Goal: Information Seeking & Learning: Learn about a topic

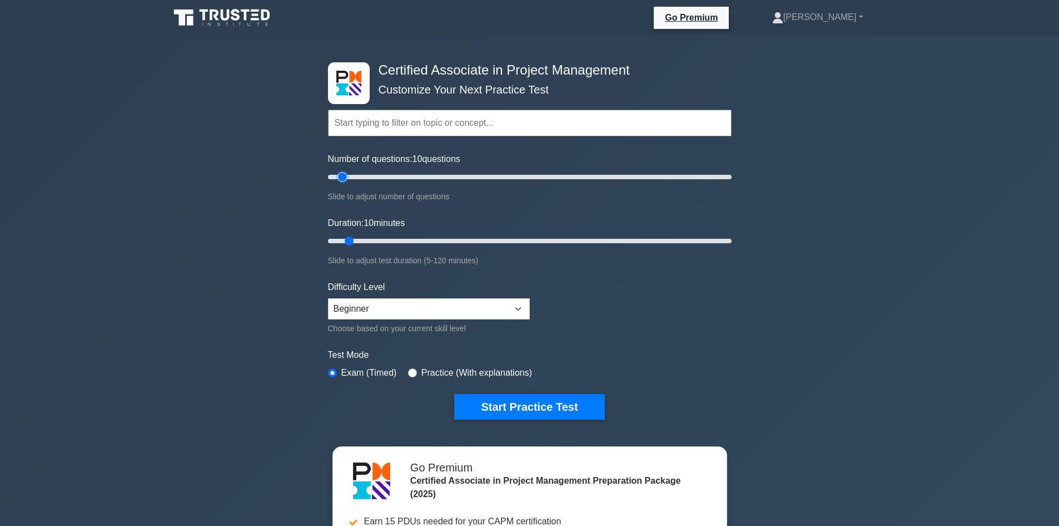
click at [341, 177] on input "Number of questions: 10 questions" at bounding box center [530, 176] width 404 height 13
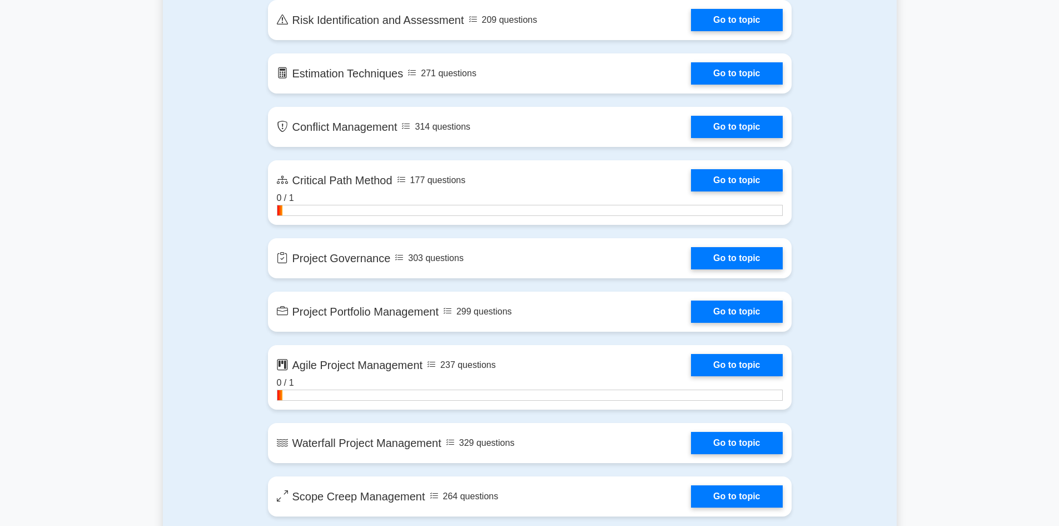
scroll to position [1947, 0]
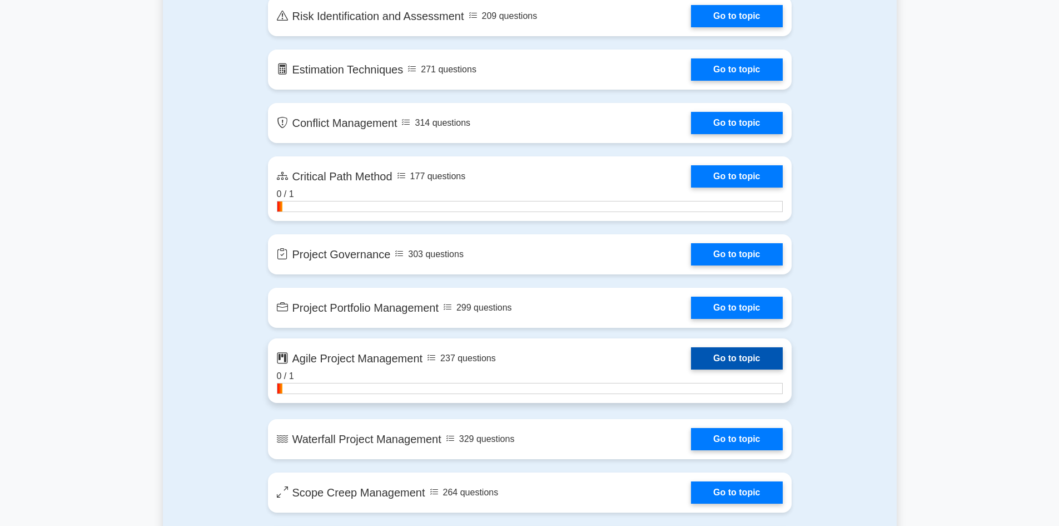
click at [691, 357] on link "Go to topic" at bounding box center [736, 358] width 91 height 22
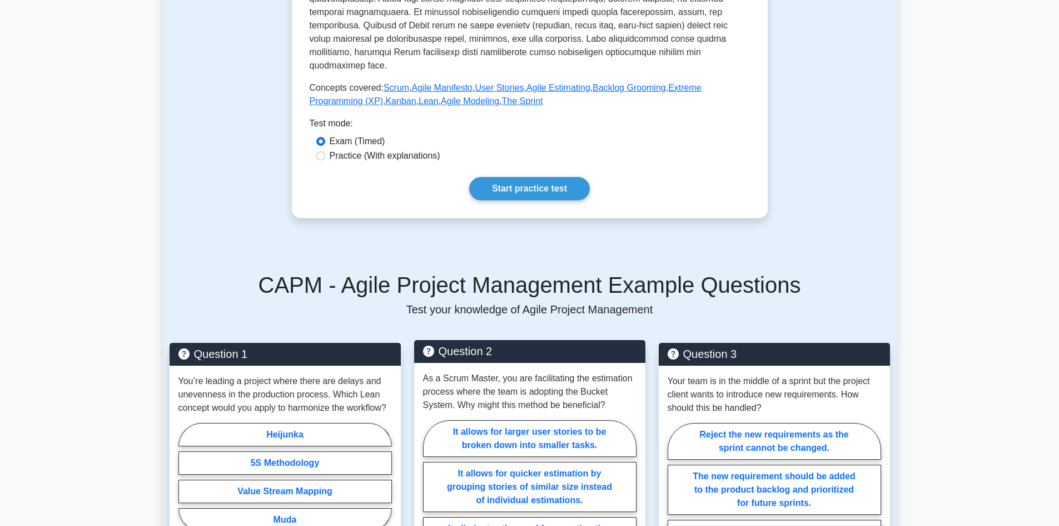
scroll to position [445, 0]
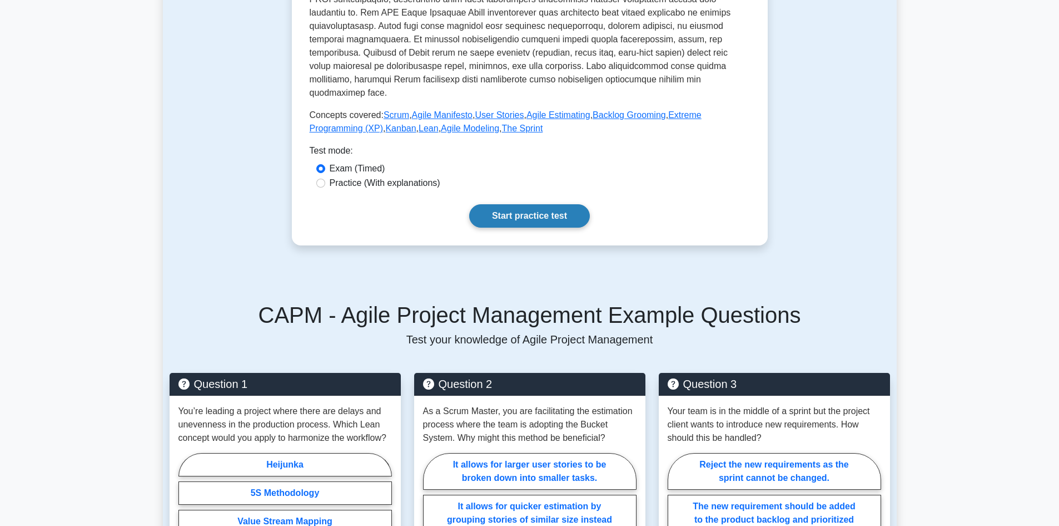
click at [524, 227] on link "Start practice test" at bounding box center [529, 215] width 121 height 23
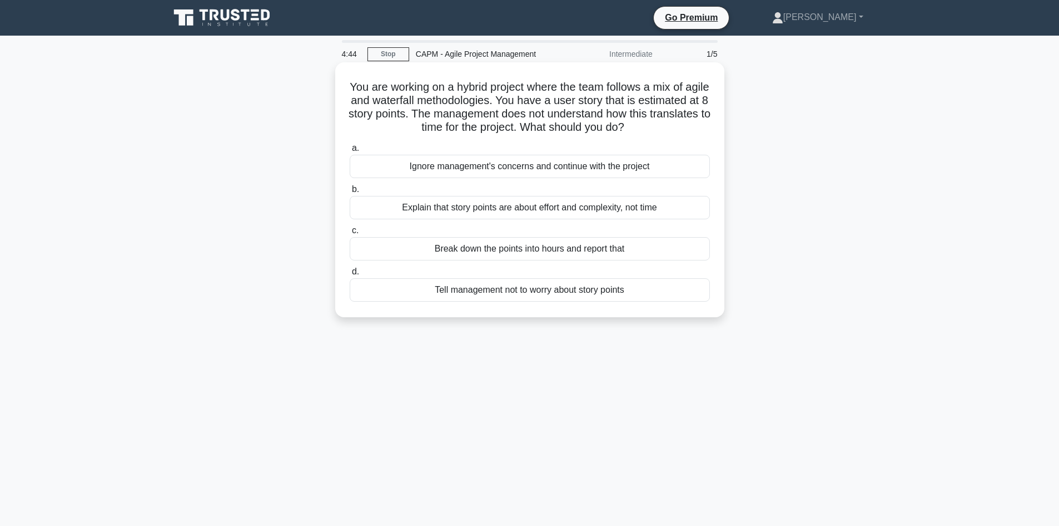
drag, startPoint x: 633, startPoint y: 294, endPoint x: 335, endPoint y: 78, distance: 368.0
click at [335, 78] on div "You are working on a hybrid project where the team follows a mix of agile and w…" at bounding box center [529, 189] width 389 height 255
copy div "You are working on a hybrid project where the team follows a mix of agile and w…"
click at [468, 208] on div "Explain that story points are about effort and complexity, not time" at bounding box center [530, 207] width 360 height 23
click at [350, 193] on input "b. Explain that story points are about effort and complexity, not time" at bounding box center [350, 189] width 0 height 7
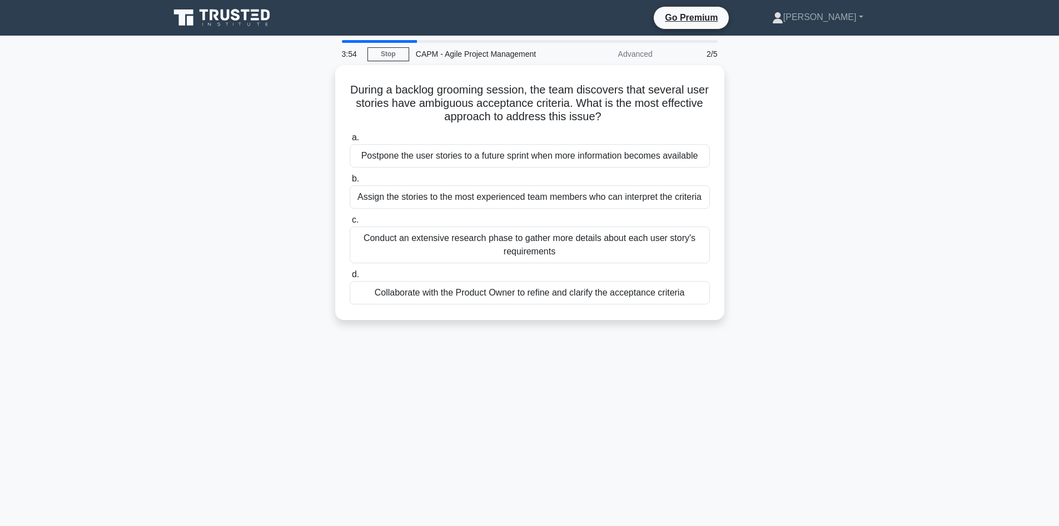
drag, startPoint x: 691, startPoint y: 294, endPoint x: 329, endPoint y: 90, distance: 416.1
click at [329, 90] on div "During a backlog grooming session, the team discovers that several user stories…" at bounding box center [530, 199] width 734 height 268
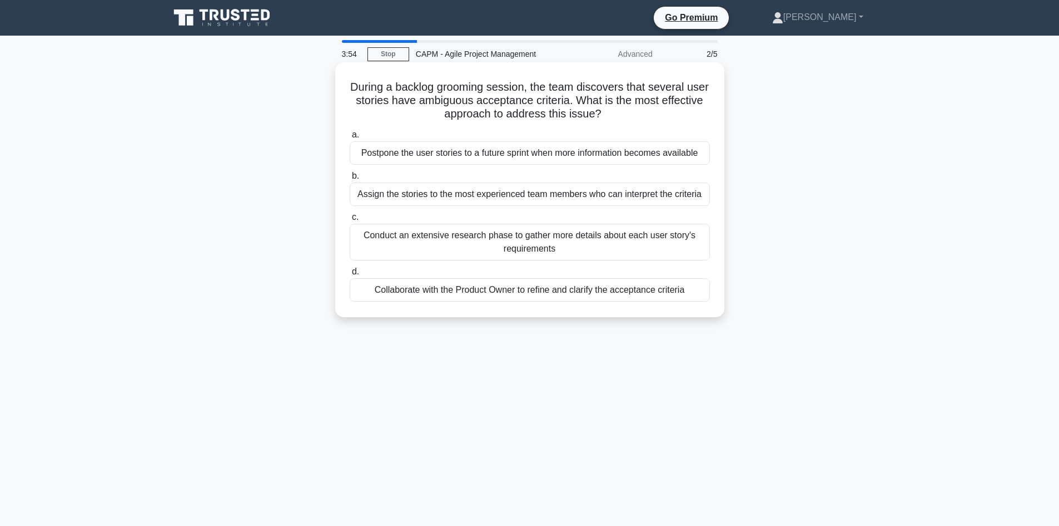
copy div "During a backlog grooming session, the team discovers that several user stories…"
click at [454, 197] on div "Assign the stories to the most experienced team members who can interpret the c…" at bounding box center [530, 193] width 360 height 23
click at [350, 180] on input "b. Assign the stories to the most experienced team members who can interpret th…" at bounding box center [350, 175] width 0 height 7
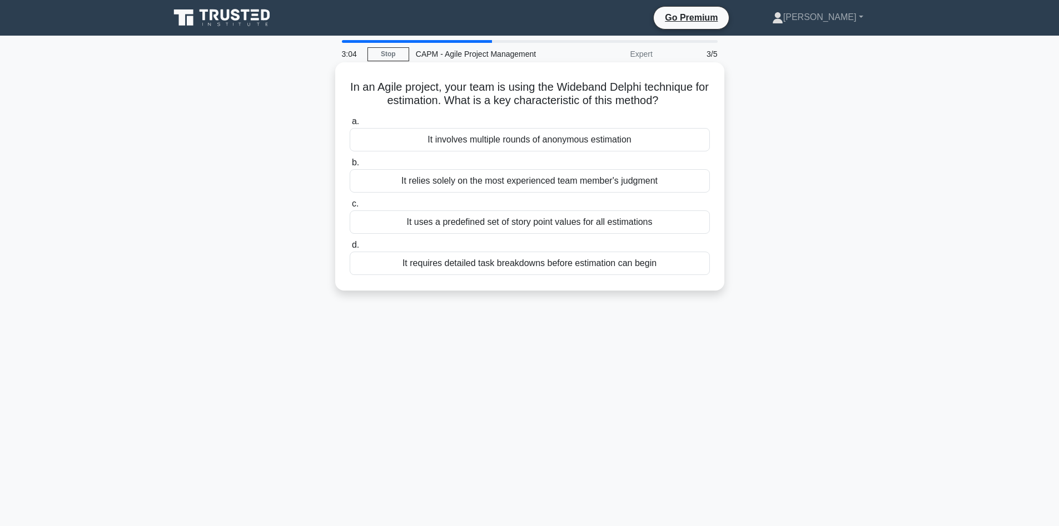
drag, startPoint x: 669, startPoint y: 259, endPoint x: 344, endPoint y: 85, distance: 367.8
click at [344, 85] on div "In an Agile project, your team is using the Wideband Delphi technique for estim…" at bounding box center [530, 176] width 380 height 219
copy div "In an Agile project, your team is using the Wideband Delphi technique for estim…"
click at [450, 263] on div "It requires detailed task breakdowns before estimation can begin" at bounding box center [530, 262] width 360 height 23
click at [350, 249] on input "d. It requires detailed task breakdowns before estimation can begin" at bounding box center [350, 244] width 0 height 7
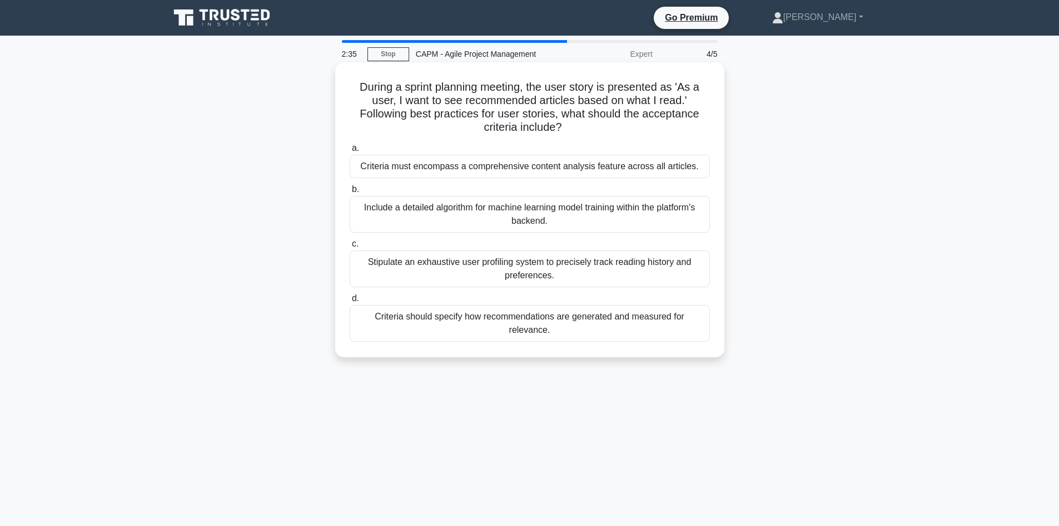
drag, startPoint x: 707, startPoint y: 314, endPoint x: 351, endPoint y: 77, distance: 427.1
click at [351, 77] on div "During a sprint planning meeting, the user story is presented as 'As a user, I …" at bounding box center [530, 210] width 380 height 286
copy div "During a sprint planning meeting, the user story is presented as 'As a user, I …"
click at [455, 265] on div "Stipulate an exhaustive user profiling system to precisely track reading histor…" at bounding box center [530, 268] width 360 height 37
click at [350, 247] on input "c. Stipulate an exhaustive user profiling system to precisely track reading his…" at bounding box center [350, 243] width 0 height 7
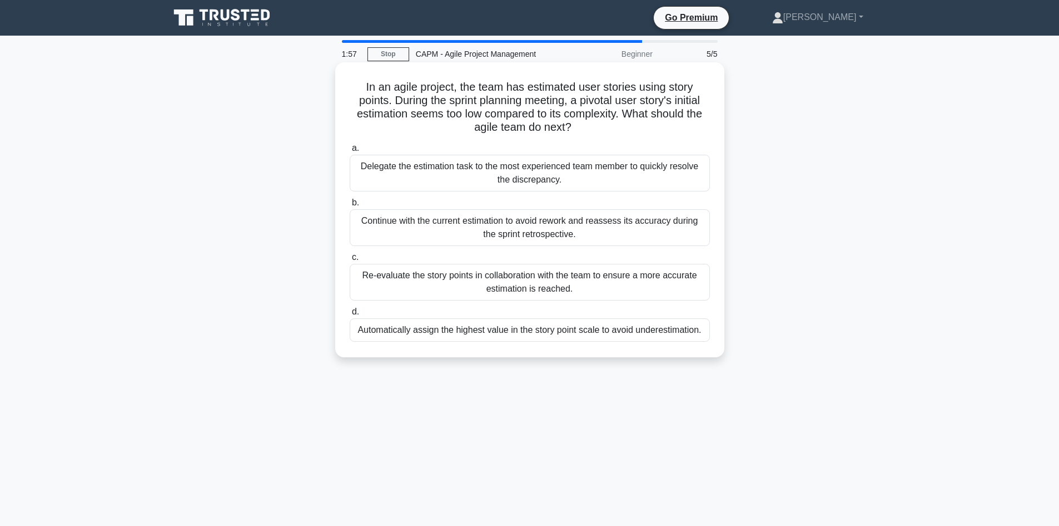
drag, startPoint x: 707, startPoint y: 332, endPoint x: 344, endPoint y: 90, distance: 436.4
click at [344, 90] on div "In an agile project, the team has estimated user stories using story points. Du…" at bounding box center [530, 210] width 380 height 286
copy div "In an agile project, the team has estimated user stories using story points. Du…"
click at [517, 225] on div "Continue with the current estimation to avoid rework and reassess its accuracy …" at bounding box center [530, 227] width 360 height 37
click at [350, 206] on input "b. Continue with the current estimation to avoid rework and reassess its accura…" at bounding box center [350, 202] width 0 height 7
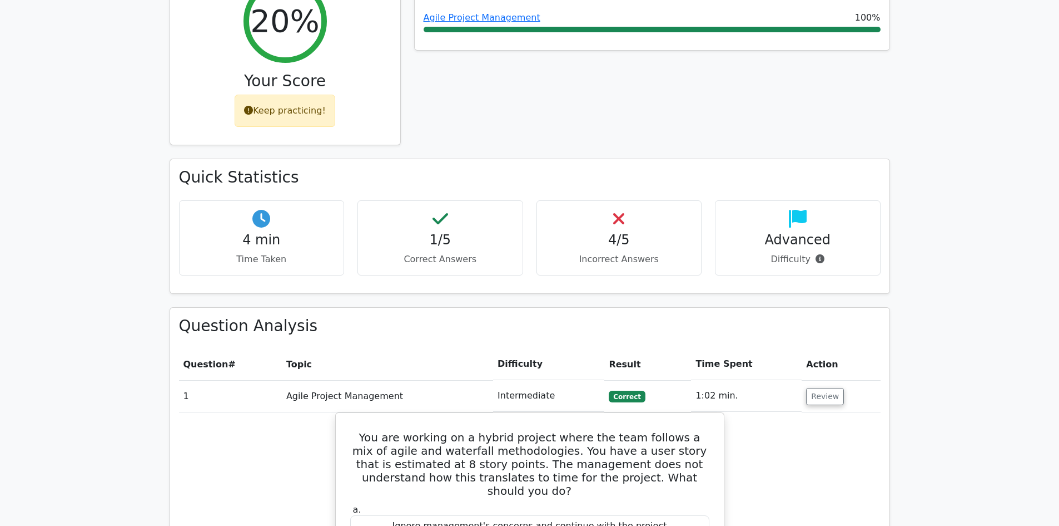
scroll to position [556, 0]
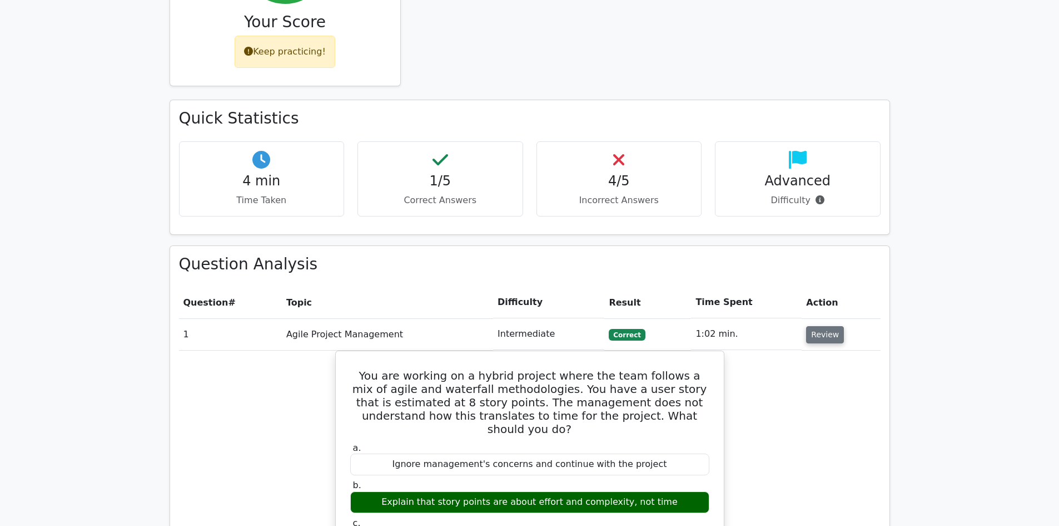
click at [823, 326] on button "Review" at bounding box center [825, 334] width 38 height 17
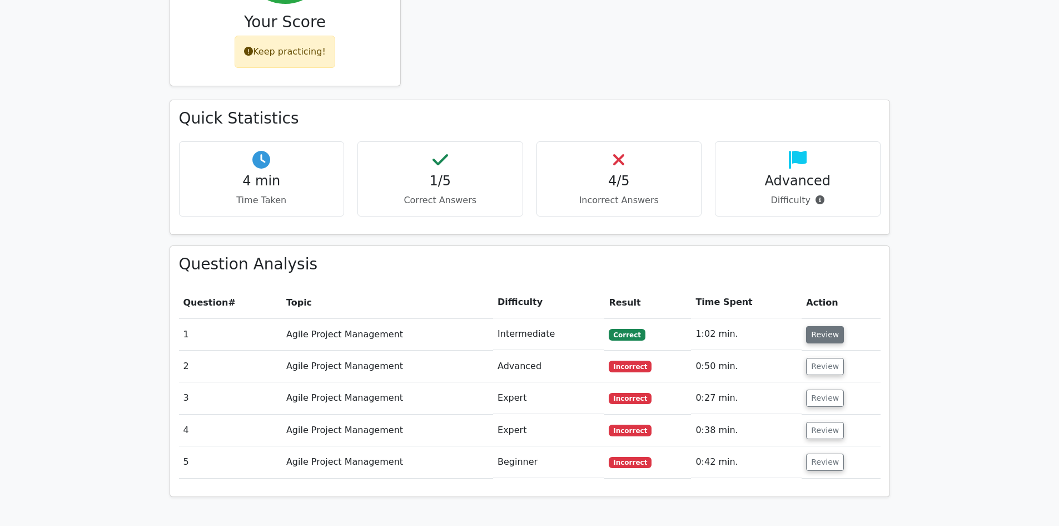
click at [823, 326] on button "Review" at bounding box center [825, 334] width 38 height 17
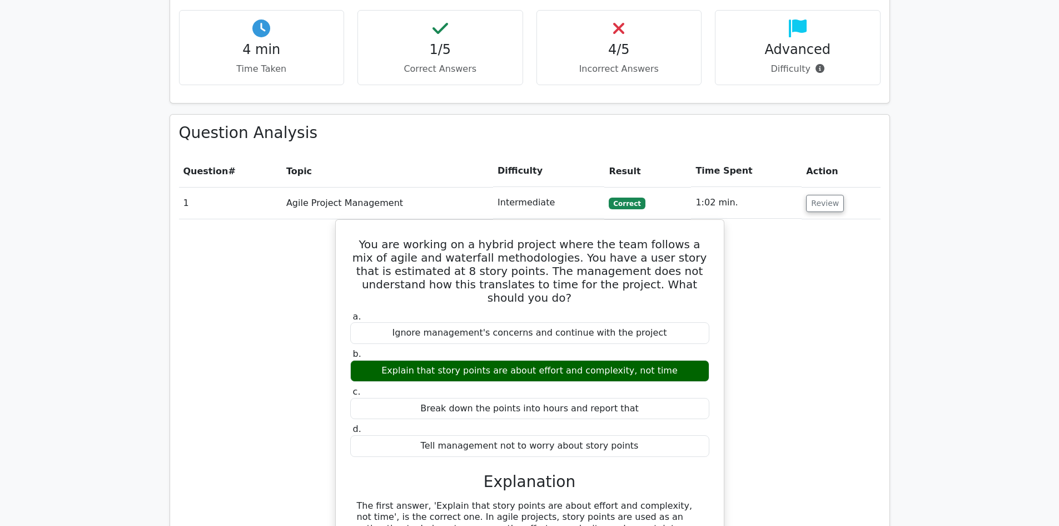
scroll to position [834, 0]
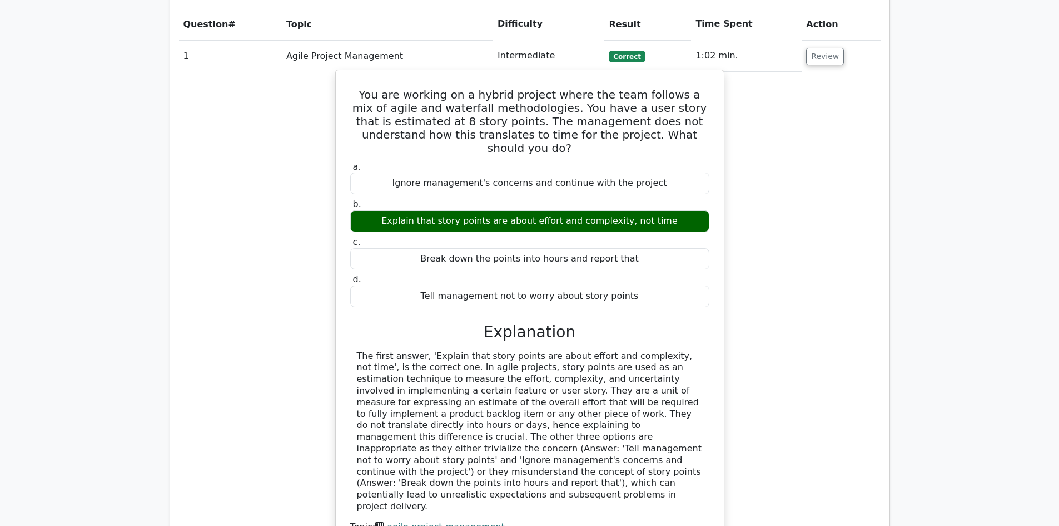
drag, startPoint x: 630, startPoint y: 240, endPoint x: 349, endPoint y: 52, distance: 337.7
click at [349, 75] on div "You are working on a hybrid project where the team follows a mix of agile and w…" at bounding box center [529, 320] width 379 height 491
copy div "You are working on a hybrid project where the team follows a mix of agile and w…"
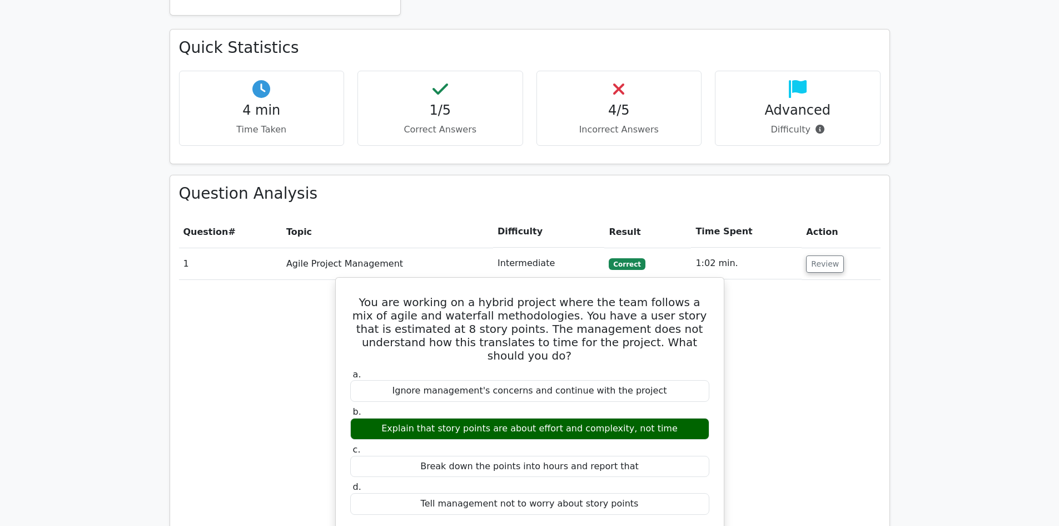
scroll to position [612, 0]
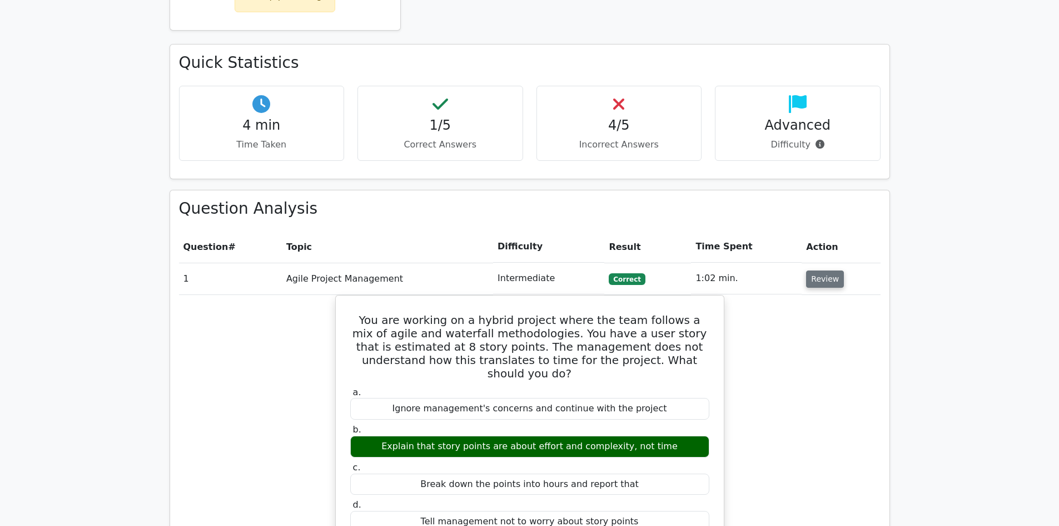
click at [816, 270] on button "Review" at bounding box center [825, 278] width 38 height 17
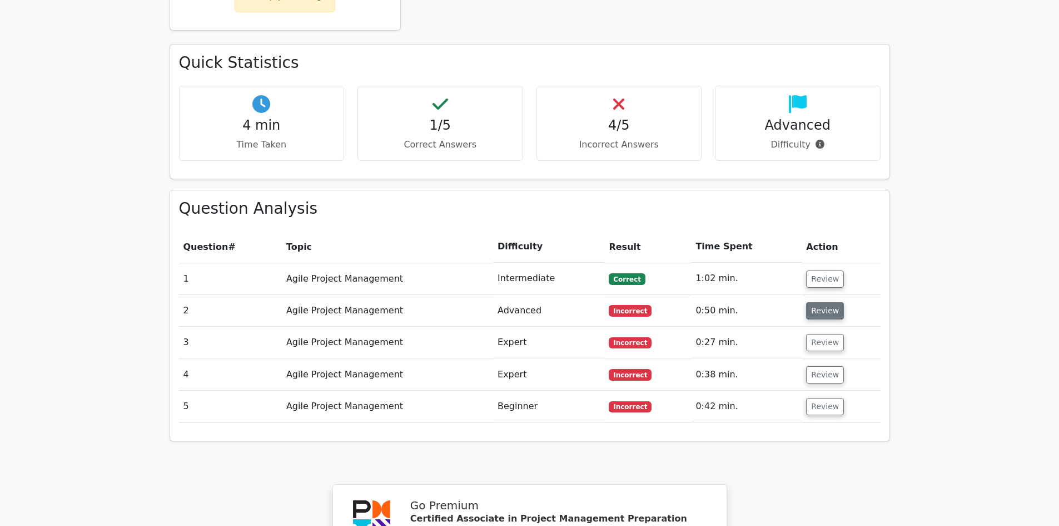
click at [810, 302] on button "Review" at bounding box center [825, 310] width 38 height 17
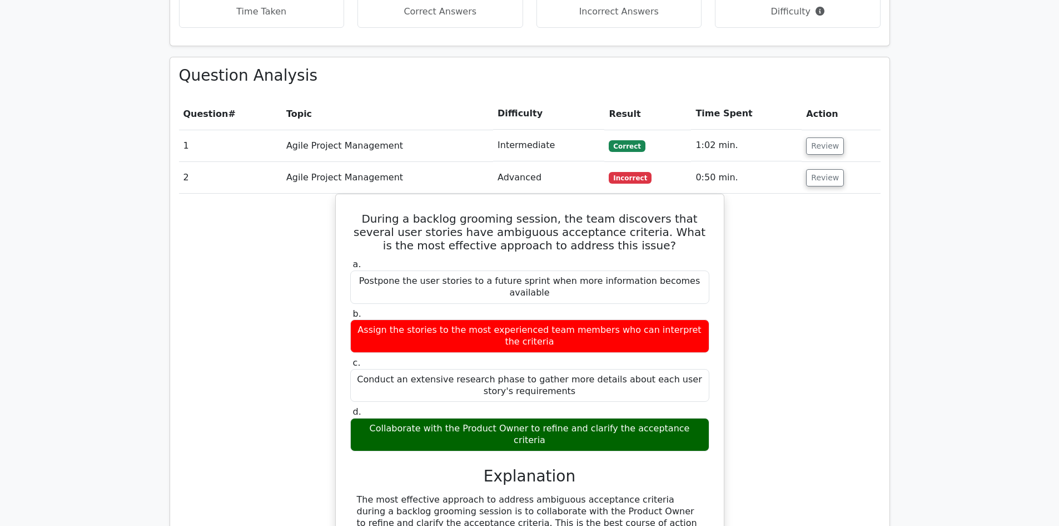
scroll to position [779, 0]
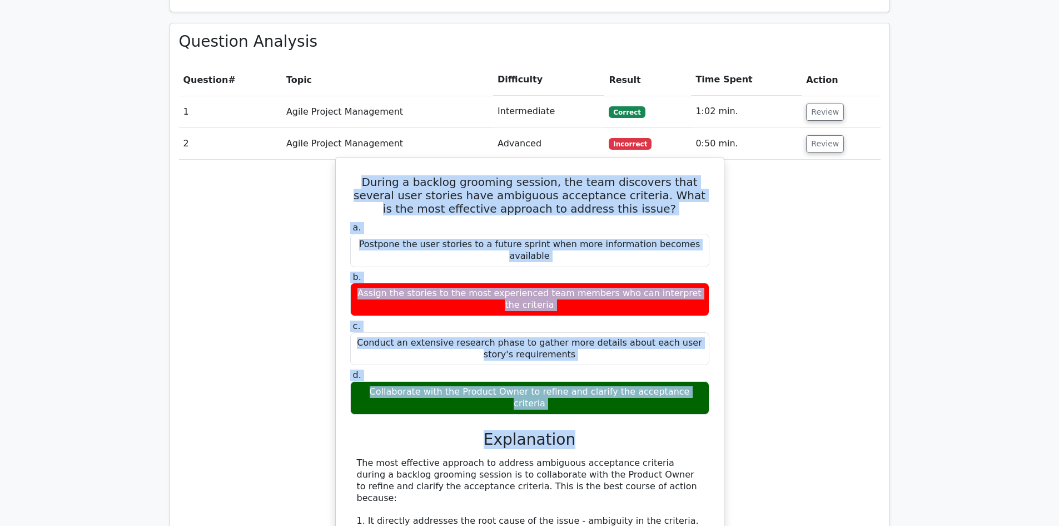
drag, startPoint x: 592, startPoint y: 362, endPoint x: 350, endPoint y: 137, distance: 330.6
click at [350, 162] on div "During a backlog grooming session, the team discovers that several user stories…" at bounding box center [529, 515] width 379 height 706
copy div "During a backlog grooming session, the team discovers that several user stories…"
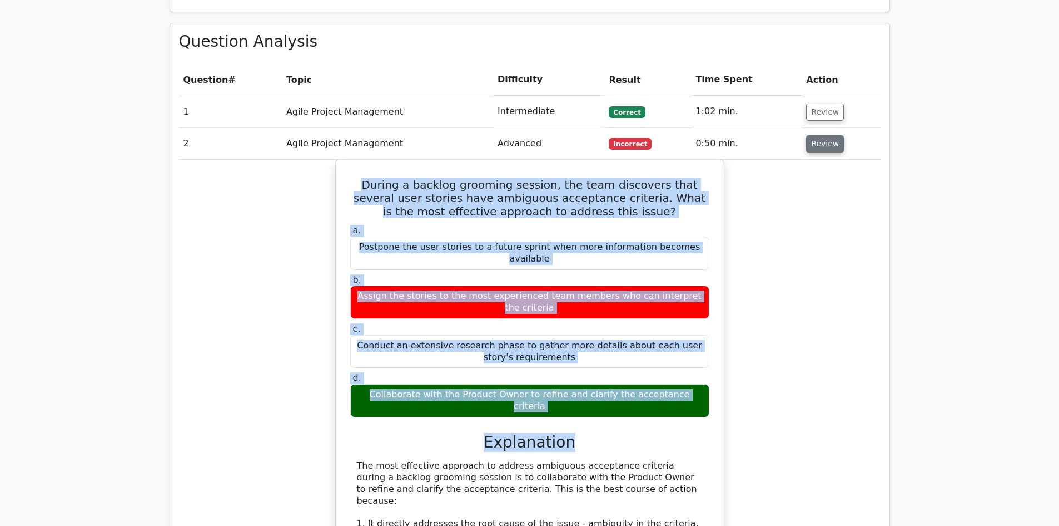
click at [824, 135] on button "Review" at bounding box center [825, 143] width 38 height 17
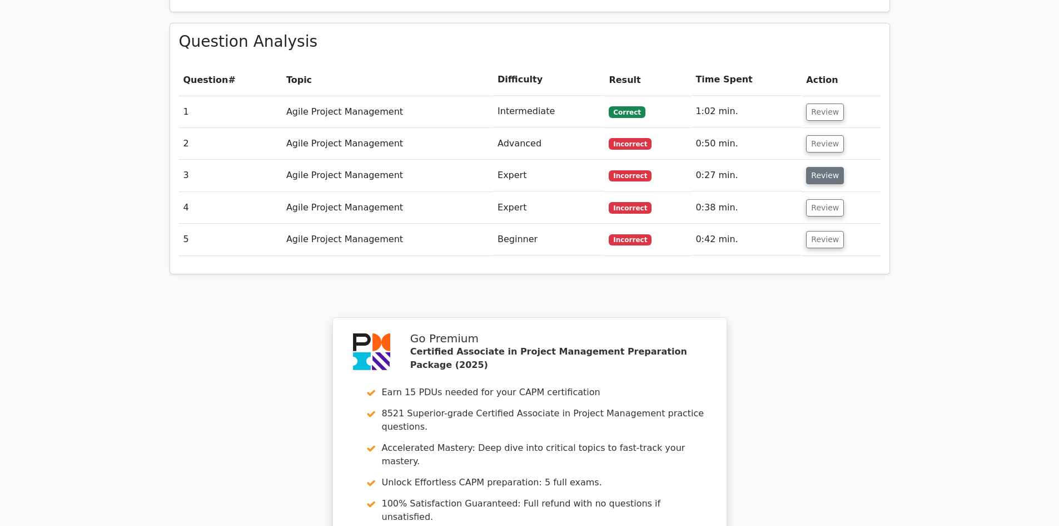
click at [821, 167] on button "Review" at bounding box center [825, 175] width 38 height 17
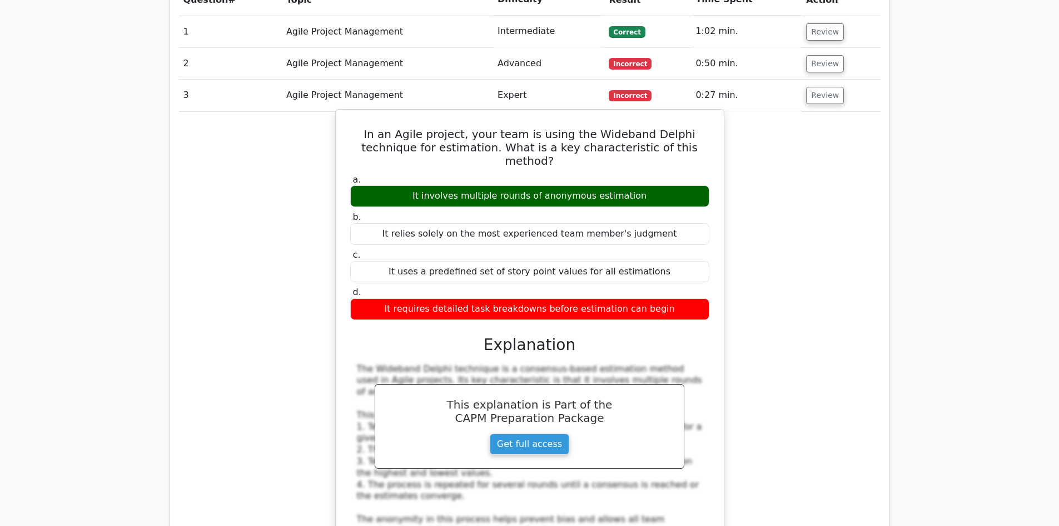
scroll to position [890, 0]
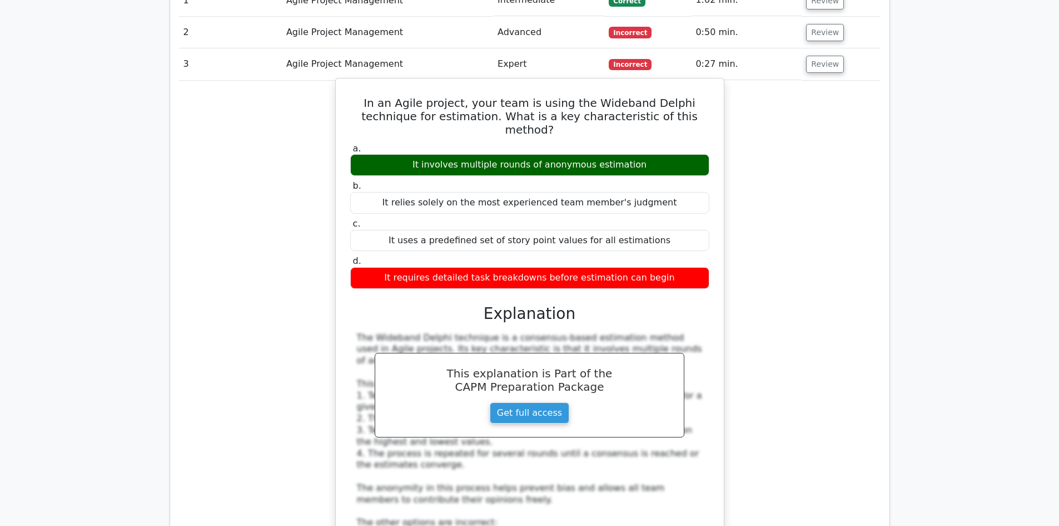
drag, startPoint x: 674, startPoint y: 224, endPoint x: 345, endPoint y: 55, distance: 369.1
click at [345, 83] on div "In an Agile project, your team is using the Wideband Delphi technique for estim…" at bounding box center [529, 384] width 379 height 602
copy div "In an Agile project, your team is using the Wideband Delphi technique for estim…"
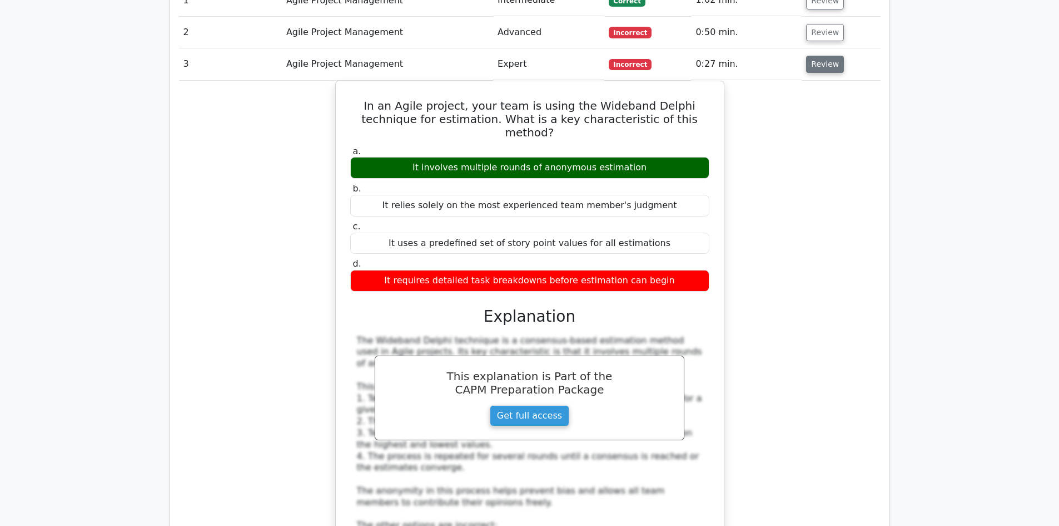
click at [808, 56] on button "Review" at bounding box center [825, 64] width 38 height 17
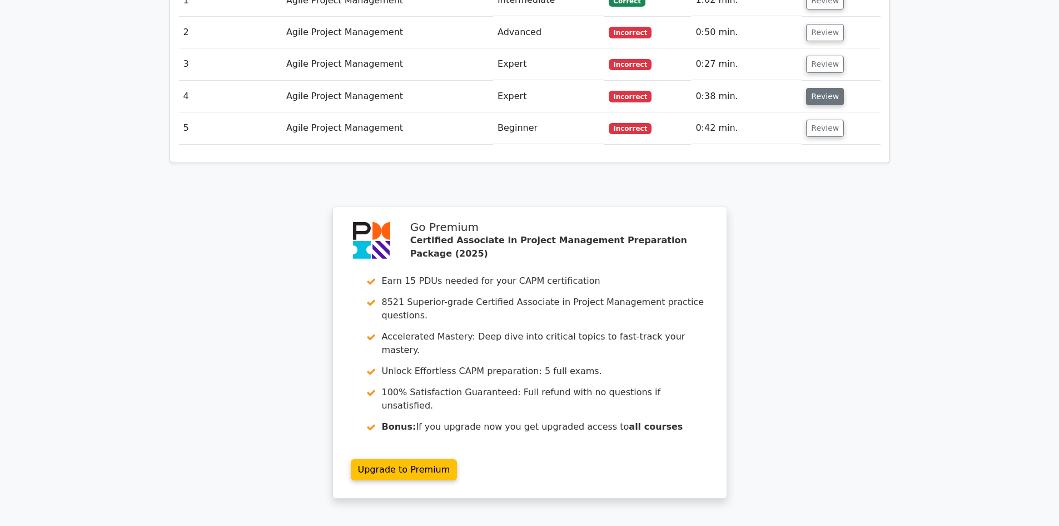
click at [816, 88] on button "Review" at bounding box center [825, 96] width 38 height 17
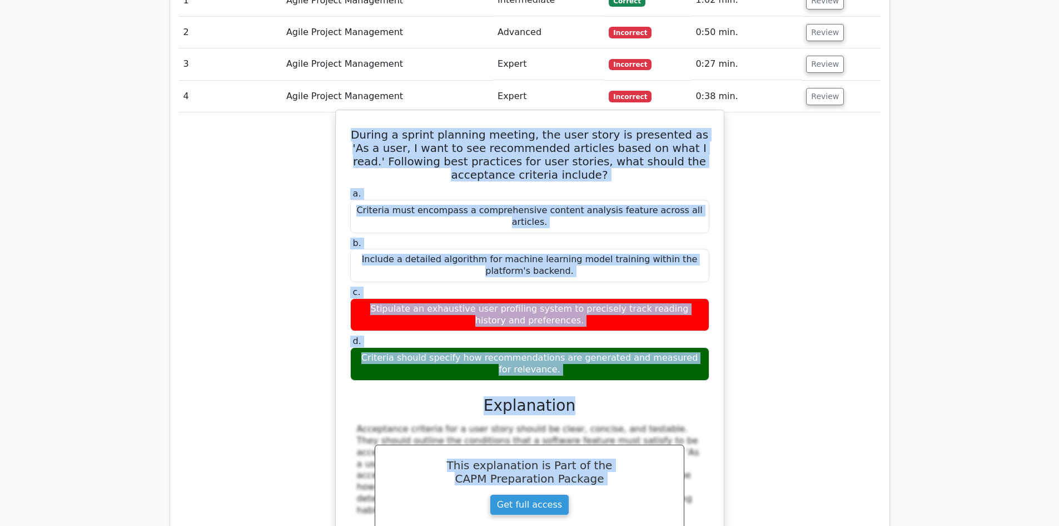
drag, startPoint x: 622, startPoint y: 346, endPoint x: 354, endPoint y: 89, distance: 371.7
click at [354, 115] on div "During a sprint planning meeting, the user story is presented as 'As a user, I …" at bounding box center [529, 423] width 379 height 616
copy div "During a sprint planning meeting, the user story is presented as 'As a user, I …"
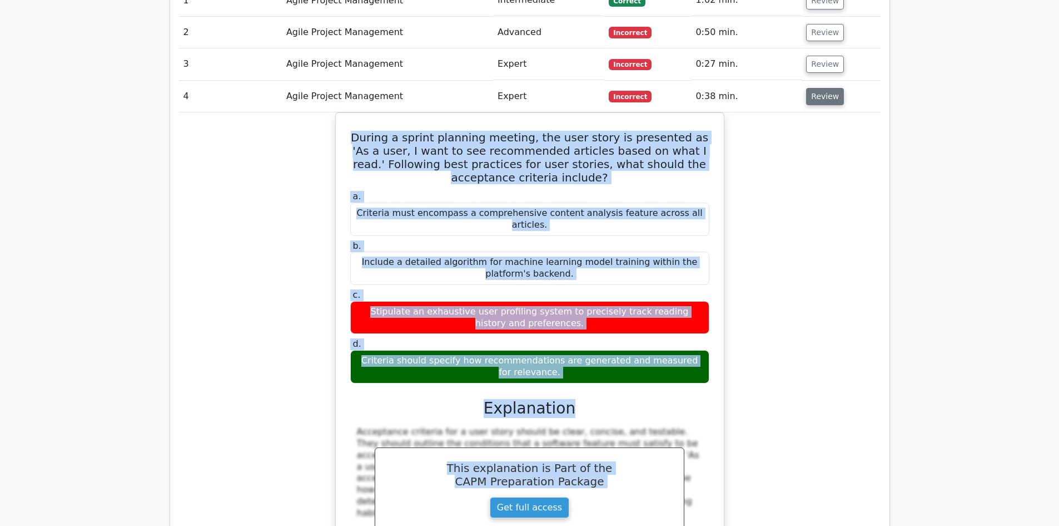
click at [815, 88] on button "Review" at bounding box center [825, 96] width 38 height 17
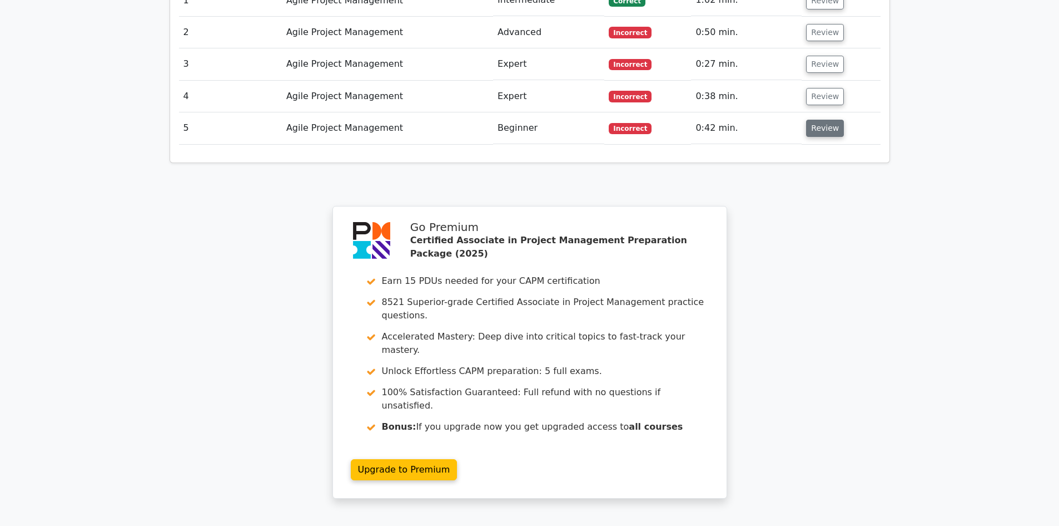
click at [810, 120] on button "Review" at bounding box center [825, 128] width 38 height 17
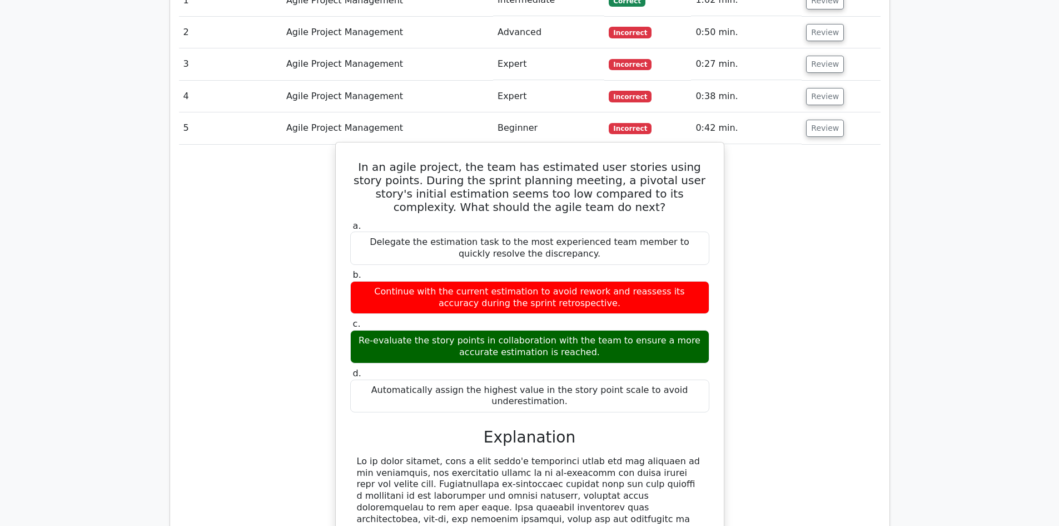
drag, startPoint x: 702, startPoint y: 350, endPoint x: 341, endPoint y: 127, distance: 423.8
click at [341, 147] on div "In an agile project, the team has estimated user stories using story points. Du…" at bounding box center [529, 437] width 379 height 581
copy div "In an agile project, the team has estimated user stories using story points. Du…"
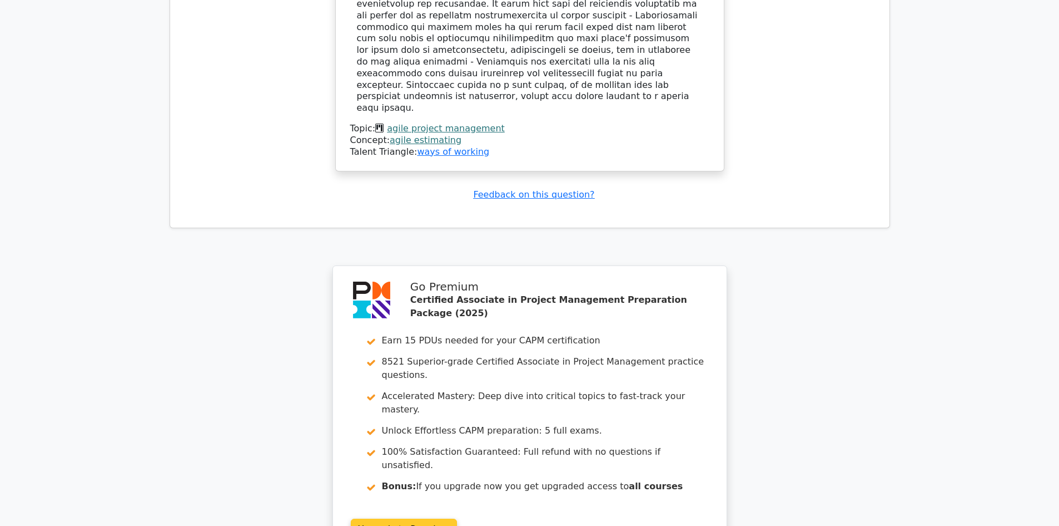
scroll to position [1593, 0]
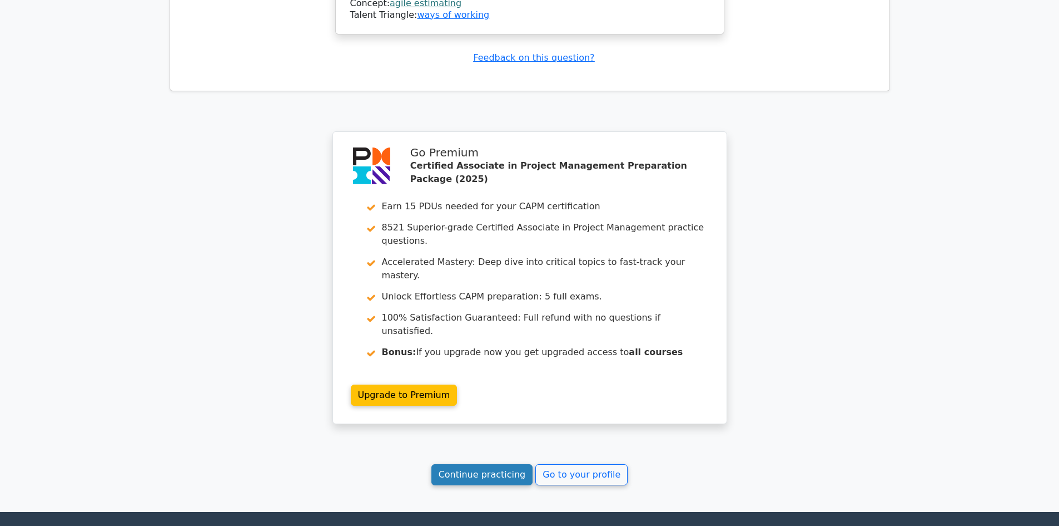
click at [515, 464] on link "Continue practicing" at bounding box center [483, 474] width 102 height 21
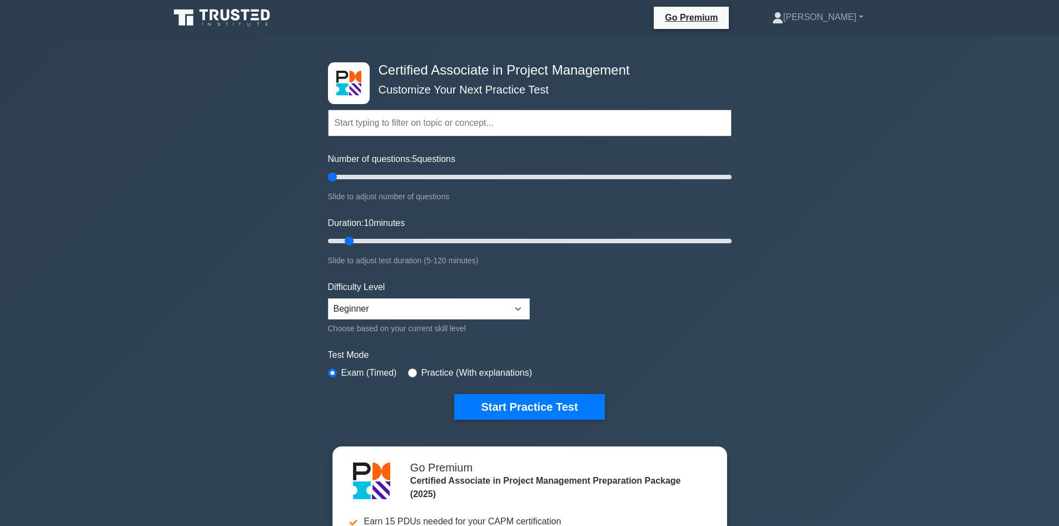
drag, startPoint x: 341, startPoint y: 177, endPoint x: 336, endPoint y: 176, distance: 5.7
type input "5"
click at [336, 176] on input "Number of questions: 5 questions" at bounding box center [530, 176] width 404 height 13
click at [546, 403] on button "Start Practice Test" at bounding box center [529, 407] width 150 height 26
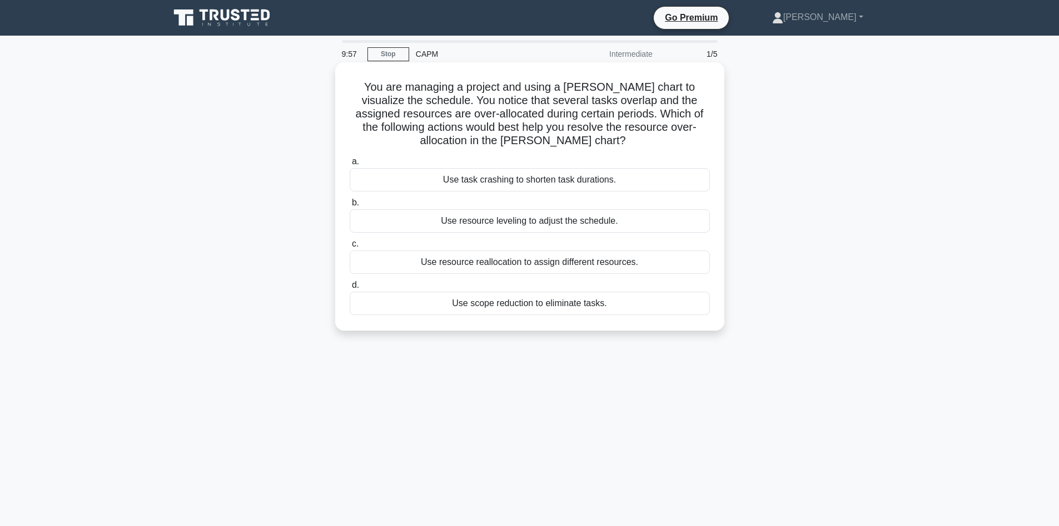
drag, startPoint x: 613, startPoint y: 303, endPoint x: 339, endPoint y: 85, distance: 350.3
click at [340, 85] on div "You are managing a project and using a [PERSON_NAME] chart to visualize the sch…" at bounding box center [530, 196] width 380 height 259
copy div "You are managing a project and using a [PERSON_NAME] chart to visualize the sch…"
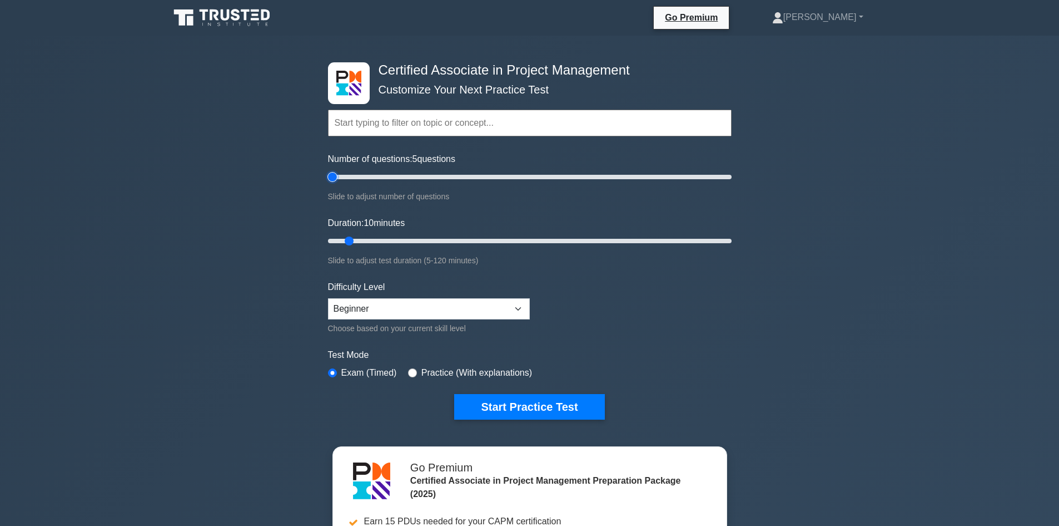
drag, startPoint x: 345, startPoint y: 175, endPoint x: 334, endPoint y: 177, distance: 11.3
type input "5"
click at [334, 177] on input "Number of questions: 5 questions" at bounding box center [530, 176] width 404 height 13
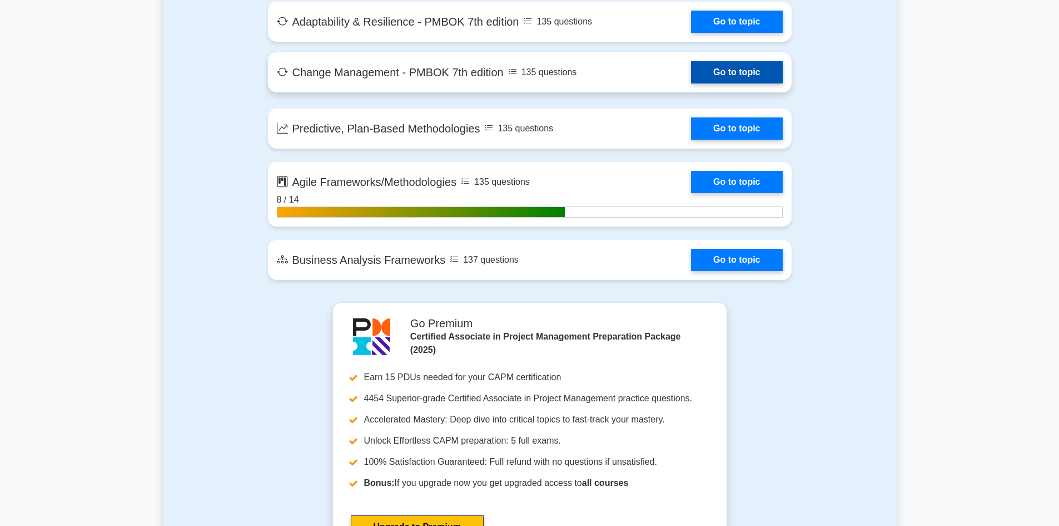
scroll to position [2558, 0]
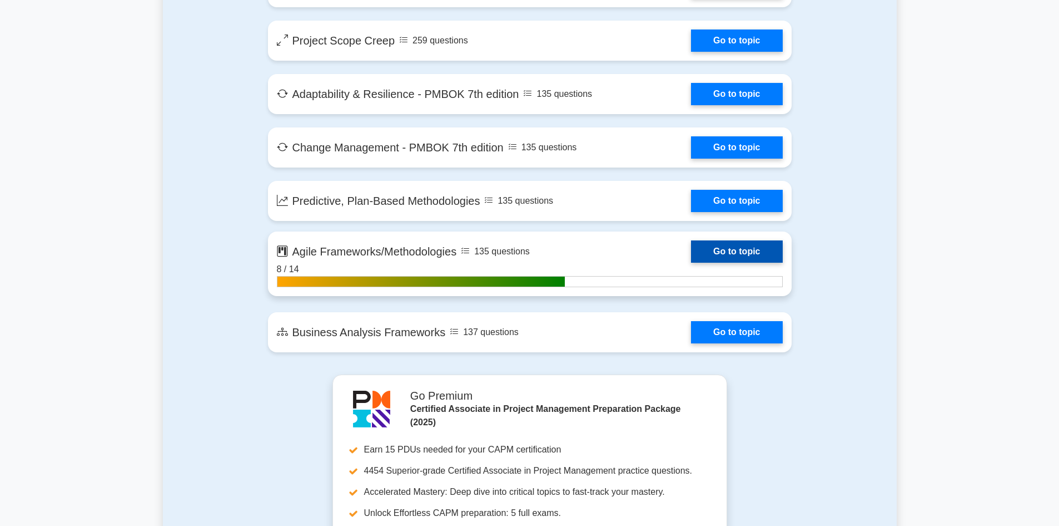
click at [691, 249] on link "Go to topic" at bounding box center [736, 251] width 91 height 22
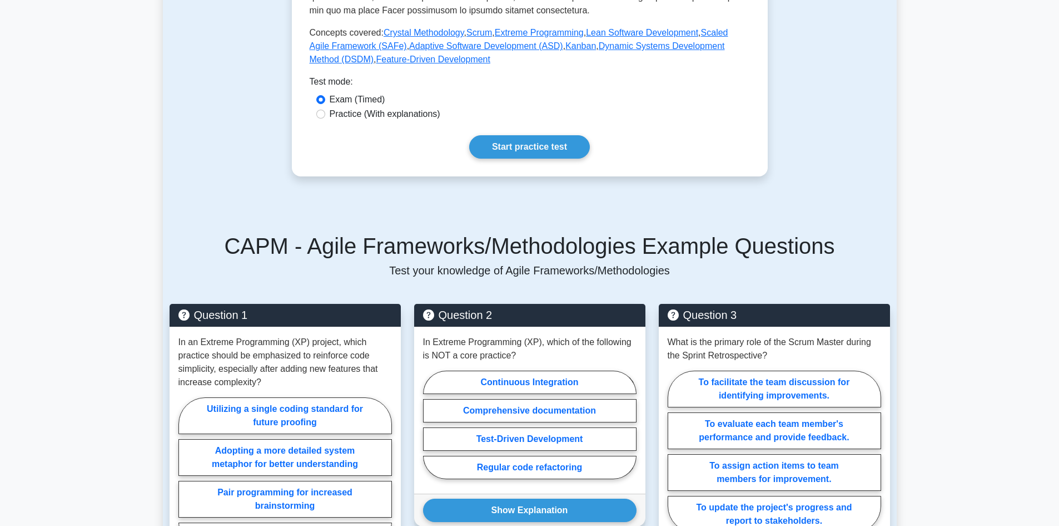
scroll to position [501, 0]
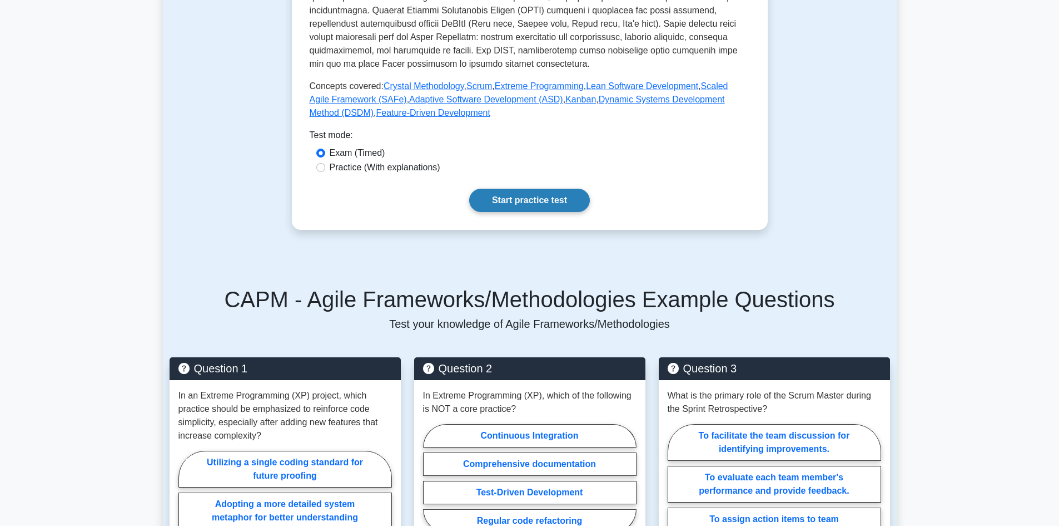
click at [512, 195] on link "Start practice test" at bounding box center [529, 200] width 121 height 23
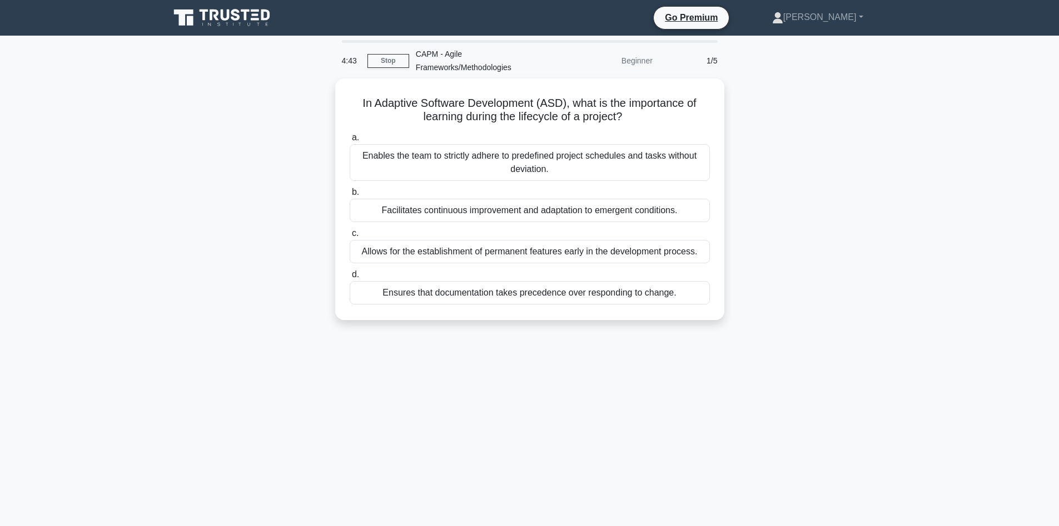
drag, startPoint x: 681, startPoint y: 288, endPoint x: 326, endPoint y: 102, distance: 400.5
click at [326, 102] on div "In Adaptive Software Development (ASD), what is the importance of learning duri…" at bounding box center [530, 205] width 734 height 255
copy div "In Adaptive Software Development (ASD), what is the importance of learning duri…"
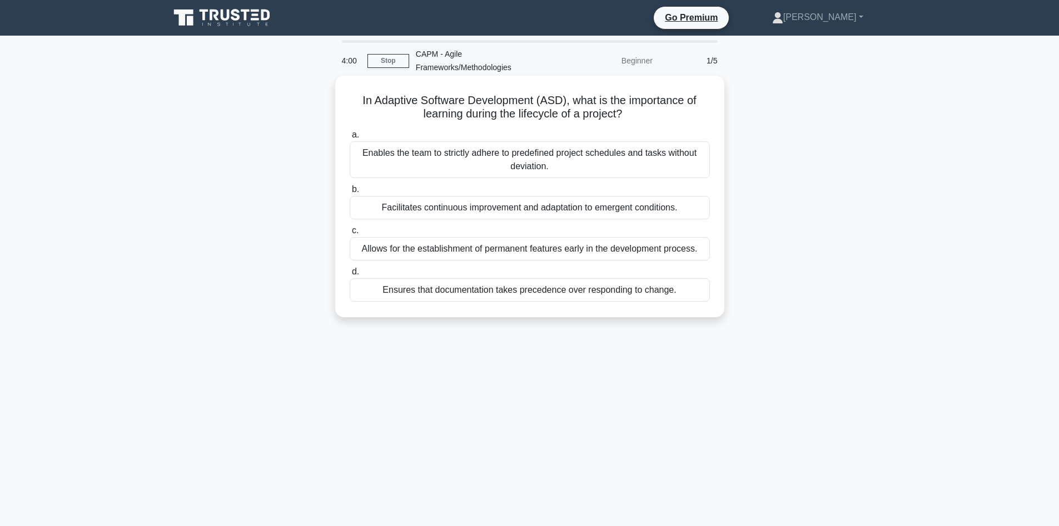
click at [497, 295] on div "Ensures that documentation takes precedence over responding to change." at bounding box center [530, 289] width 360 height 23
click at [350, 275] on input "d. Ensures that documentation takes precedence over responding to change." at bounding box center [350, 271] width 0 height 7
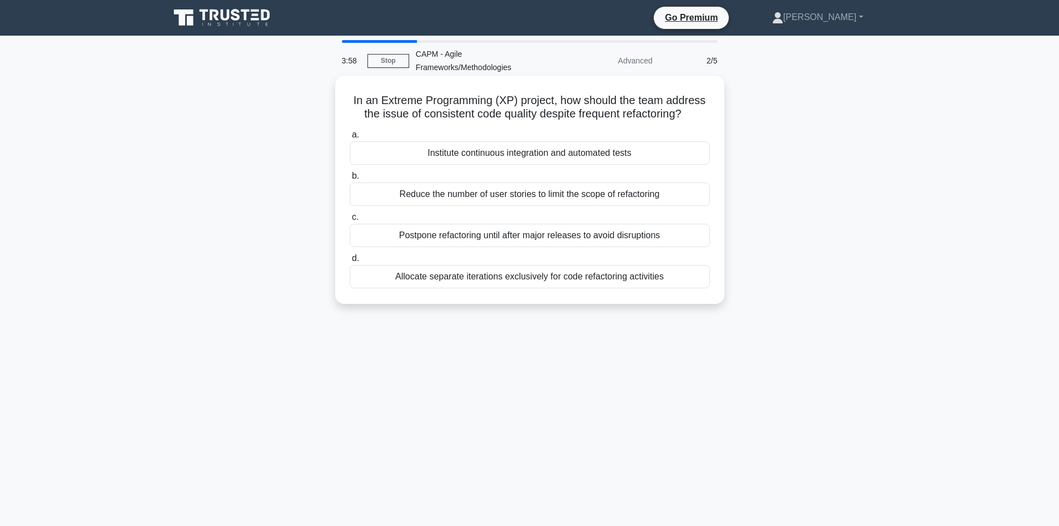
drag, startPoint x: 674, startPoint y: 278, endPoint x: 344, endPoint y: 96, distance: 376.6
click at [344, 96] on div "In an Extreme Programming (XP) project, how should the team address the issue o…" at bounding box center [530, 189] width 380 height 219
copy div "In an Extreme Programming (XP) project, how should the team address the issue o…"
click at [462, 155] on div "Institute continuous integration and automated tests" at bounding box center [530, 152] width 360 height 23
click at [350, 138] on input "a. Institute continuous integration and automated tests" at bounding box center [350, 134] width 0 height 7
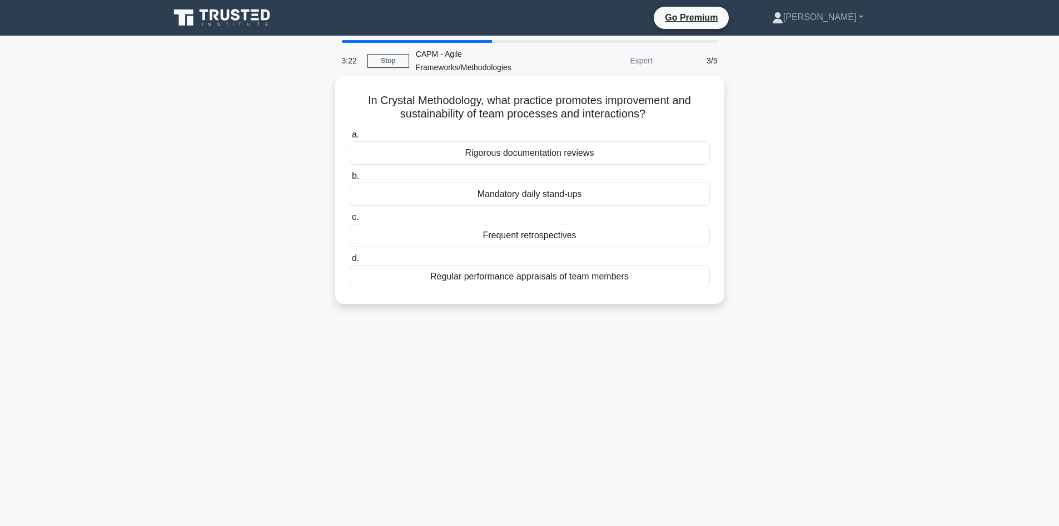
drag, startPoint x: 638, startPoint y: 284, endPoint x: 335, endPoint y: 98, distance: 355.5
click at [335, 98] on div "In Crystal Methodology, what practice promotes improvement and sustainability o…" at bounding box center [529, 190] width 389 height 228
copy div "In Crystal Methodology, what practice promotes improvement and sustainability o…"
click at [517, 234] on div "Frequent retrospectives" at bounding box center [530, 235] width 360 height 23
click at [350, 221] on input "c. Frequent retrospectives" at bounding box center [350, 217] width 0 height 7
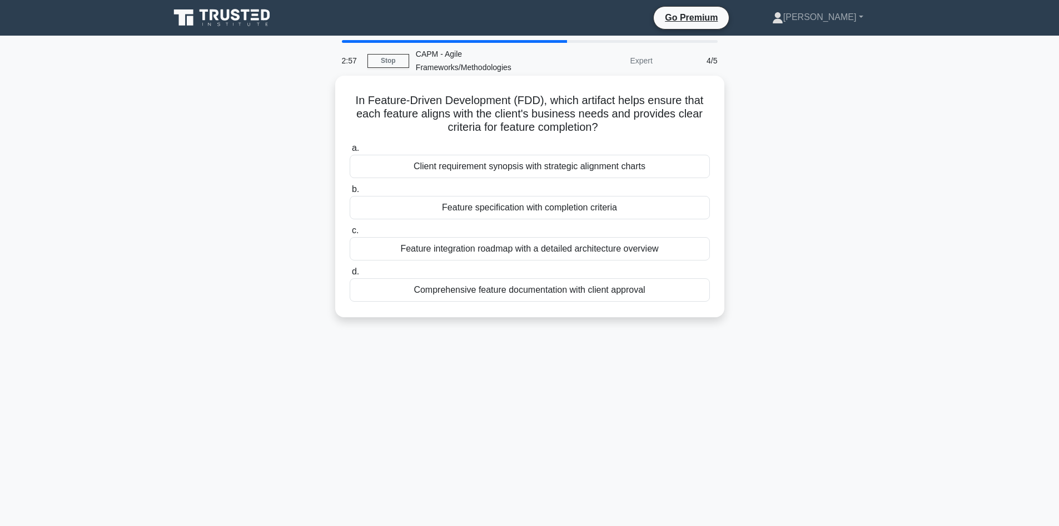
drag, startPoint x: 654, startPoint y: 286, endPoint x: 344, endPoint y: 103, distance: 360.5
click at [344, 103] on div "In Feature-Driven Development (FDD), which artifact helps ensure that each feat…" at bounding box center [530, 196] width 380 height 232
copy div "In Feature-Driven Development (FDD), which artifact helps ensure that each feat…"
click at [468, 290] on div "Comprehensive feature documentation with client approval" at bounding box center [530, 289] width 360 height 23
click at [350, 275] on input "d. Comprehensive feature documentation with client approval" at bounding box center [350, 271] width 0 height 7
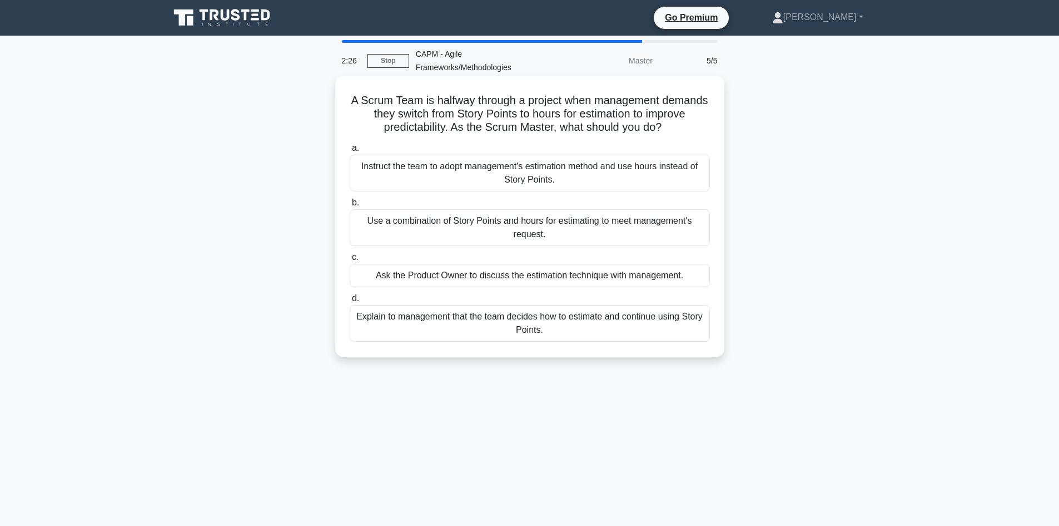
drag, startPoint x: 620, startPoint y: 334, endPoint x: 365, endPoint y: 89, distance: 353.2
click at [365, 89] on div "A Scrum Team is halfway through a project when management demands they switch f…" at bounding box center [530, 216] width 380 height 273
copy div "A Scrum Team is halfway through a project when management demands they switch f…"
click at [443, 222] on div "Use a combination of Story Points and hours for estimating to meet management's…" at bounding box center [530, 227] width 360 height 37
click at [350, 206] on input "b. Use a combination of Story Points and hours for estimating to meet managemen…" at bounding box center [350, 202] width 0 height 7
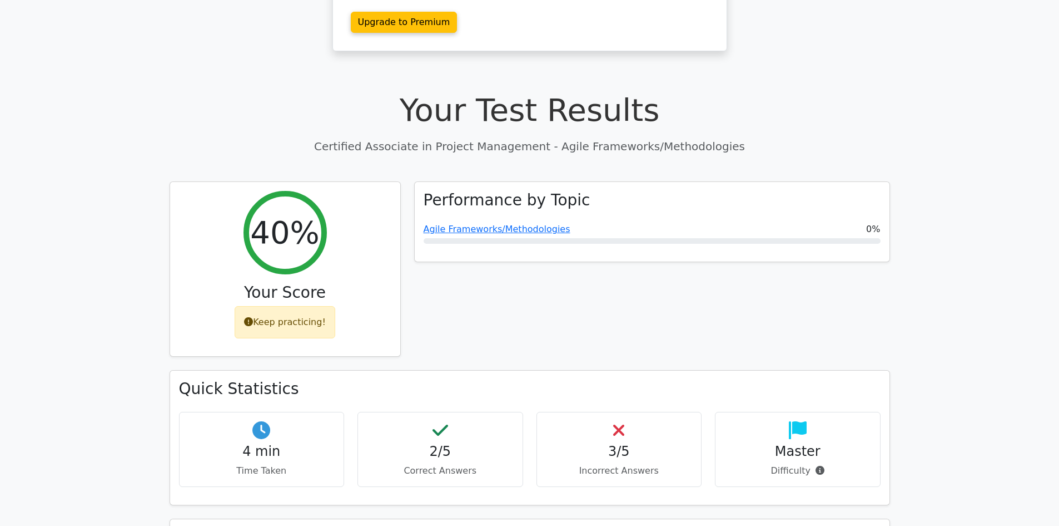
scroll to position [445, 0]
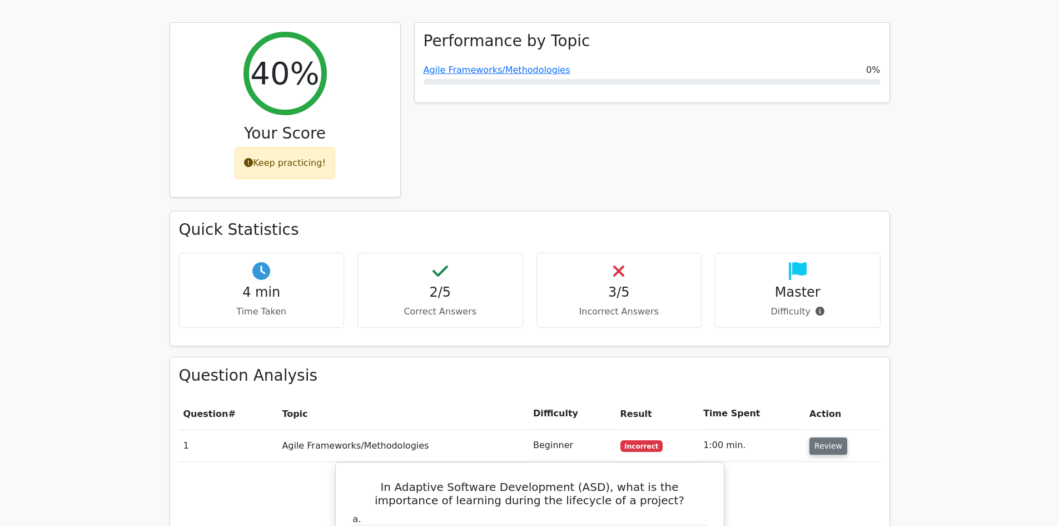
click at [818, 437] on button "Review" at bounding box center [829, 445] width 38 height 17
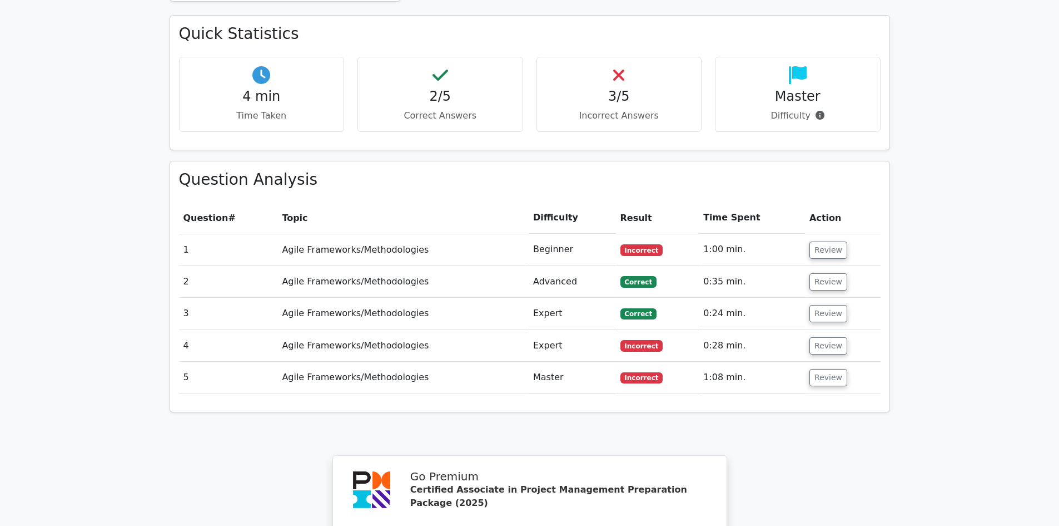
scroll to position [723, 0]
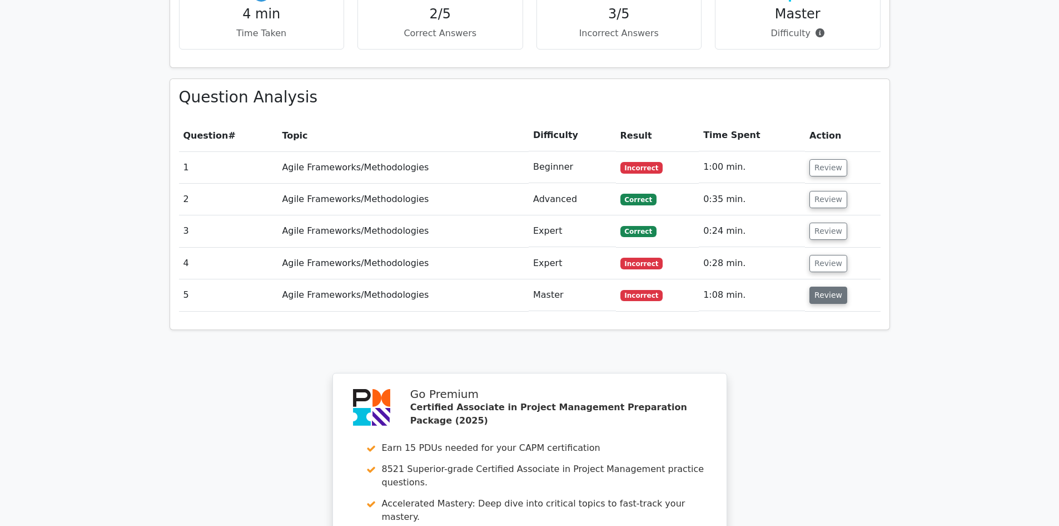
click at [816, 286] on button "Review" at bounding box center [829, 294] width 38 height 17
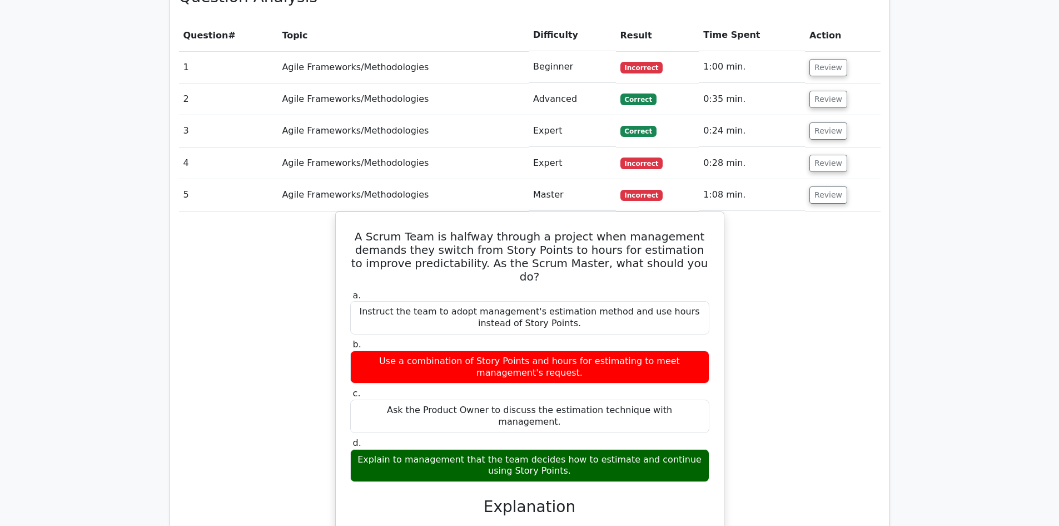
scroll to position [834, 0]
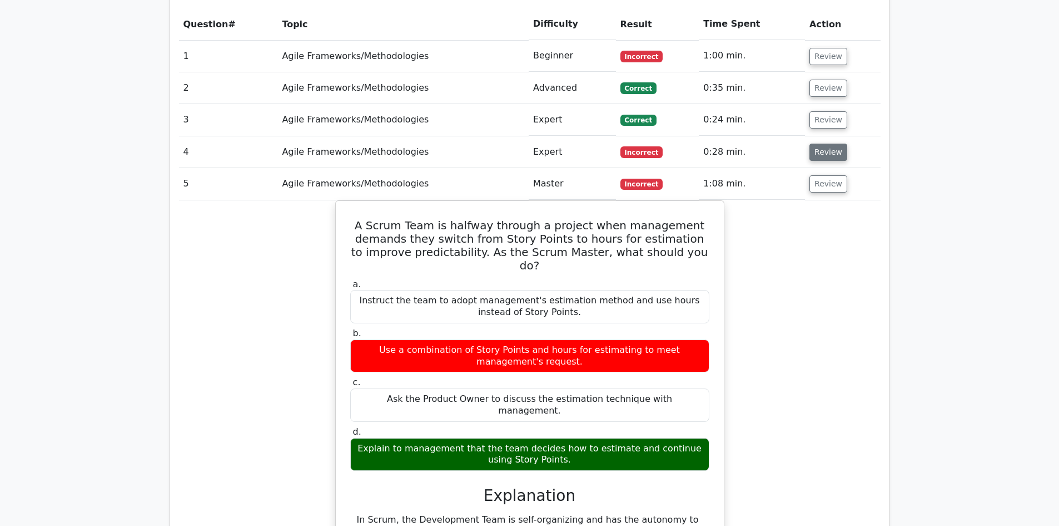
click at [820, 143] on button "Review" at bounding box center [829, 151] width 38 height 17
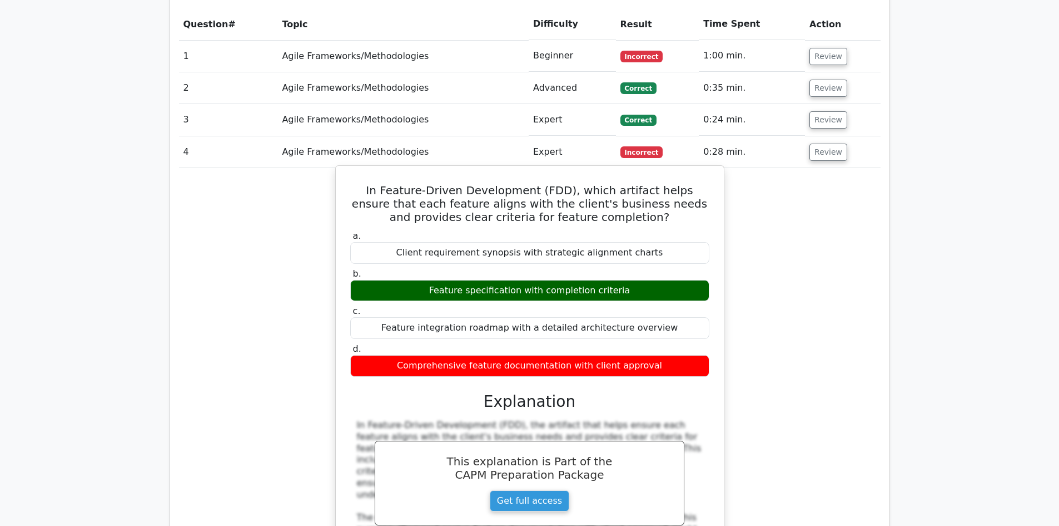
drag, startPoint x: 652, startPoint y: 325, endPoint x: 345, endPoint y: 142, distance: 357.1
click at [345, 170] on div "In Feature-Driven Development (FDD), which artifact helps ensure that each feat…" at bounding box center [529, 413] width 379 height 487
copy div "In Feature-Driven Development (FDD), which artifact helps ensure that each feat…"
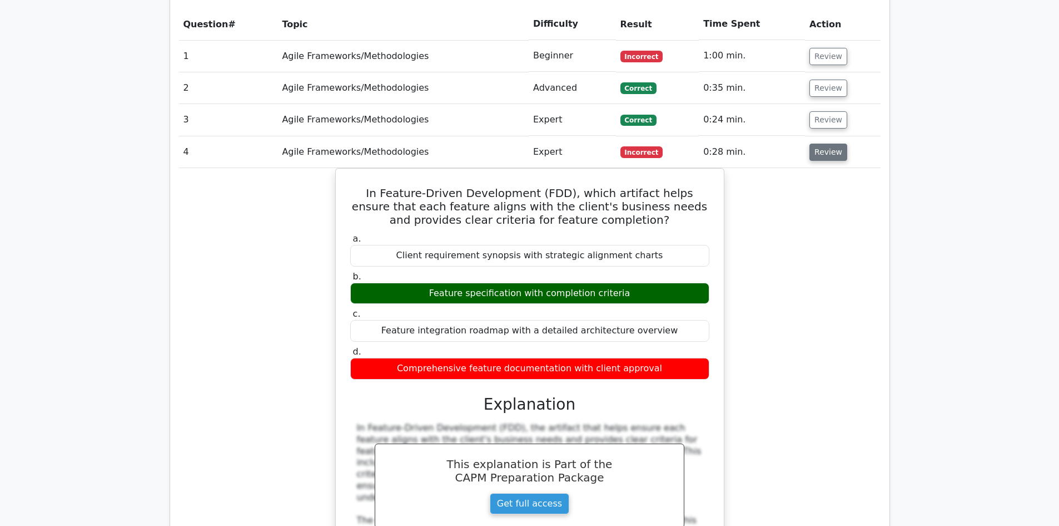
click at [819, 143] on button "Review" at bounding box center [829, 151] width 38 height 17
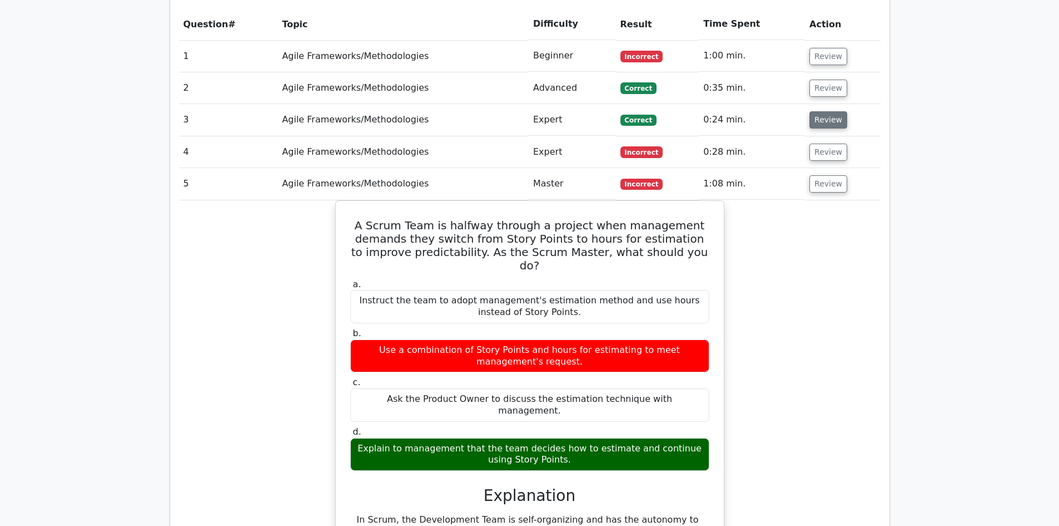
click at [814, 111] on button "Review" at bounding box center [829, 119] width 38 height 17
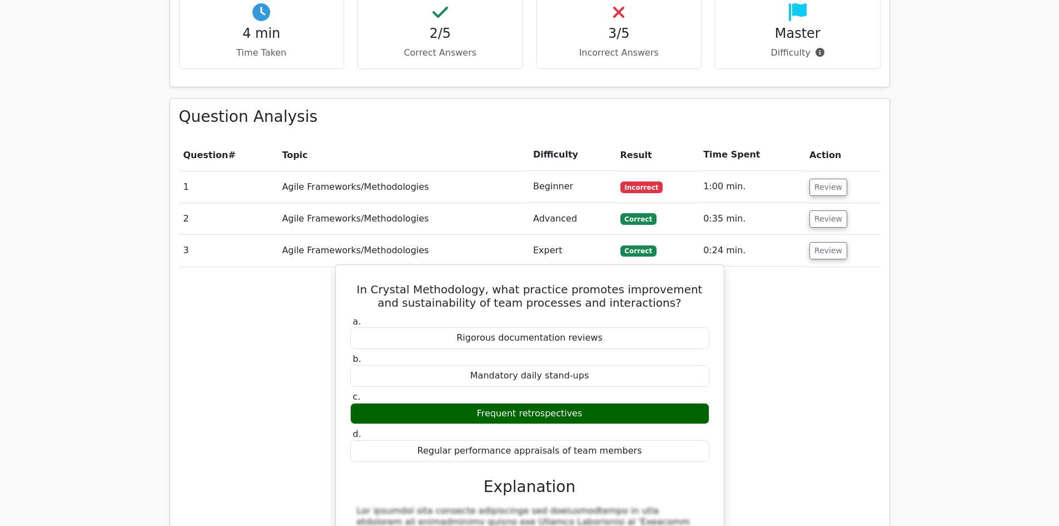
scroll to position [723, 0]
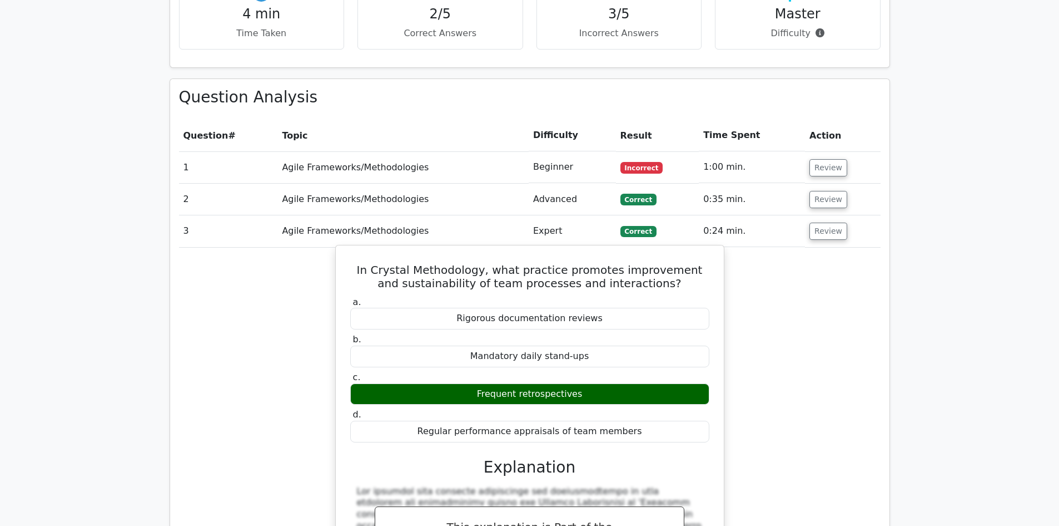
drag, startPoint x: 633, startPoint y: 393, endPoint x: 350, endPoint y: 223, distance: 330.0
click at [350, 250] on div "In Crystal Methodology, what practice promotes improvement and sustainability o…" at bounding box center [529, 481] width 379 height 462
copy div "In Crystal Methodology, what practice promotes improvement and sustainability o…"
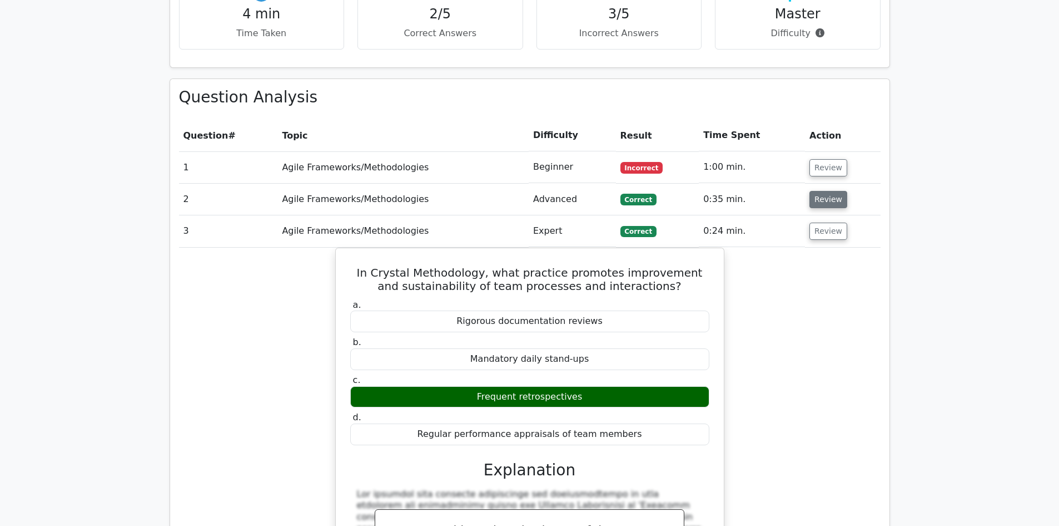
click at [821, 191] on button "Review" at bounding box center [829, 199] width 38 height 17
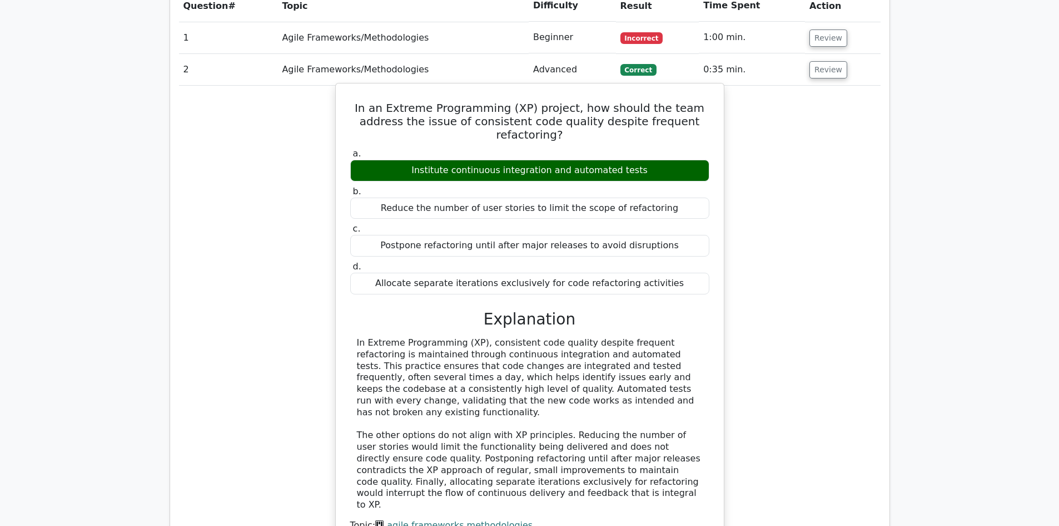
scroll to position [834, 0]
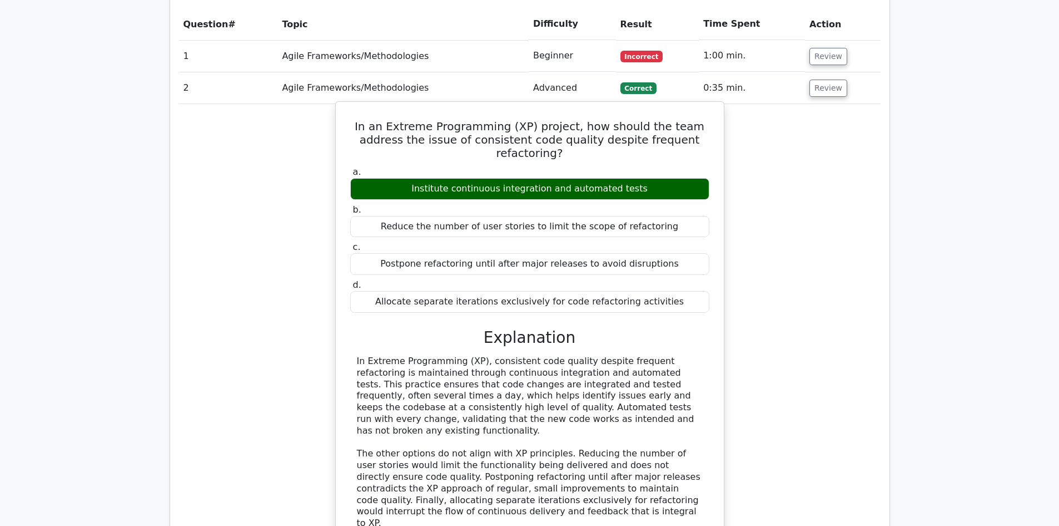
drag, startPoint x: 670, startPoint y: 250, endPoint x: 345, endPoint y: 82, distance: 365.7
click at [345, 106] on div "In an Extreme Programming (XP) project, how should the team address the issue o…" at bounding box center [529, 338] width 379 height 464
copy div "In an Extreme Programming (XP) project, how should the team address the issue o…"
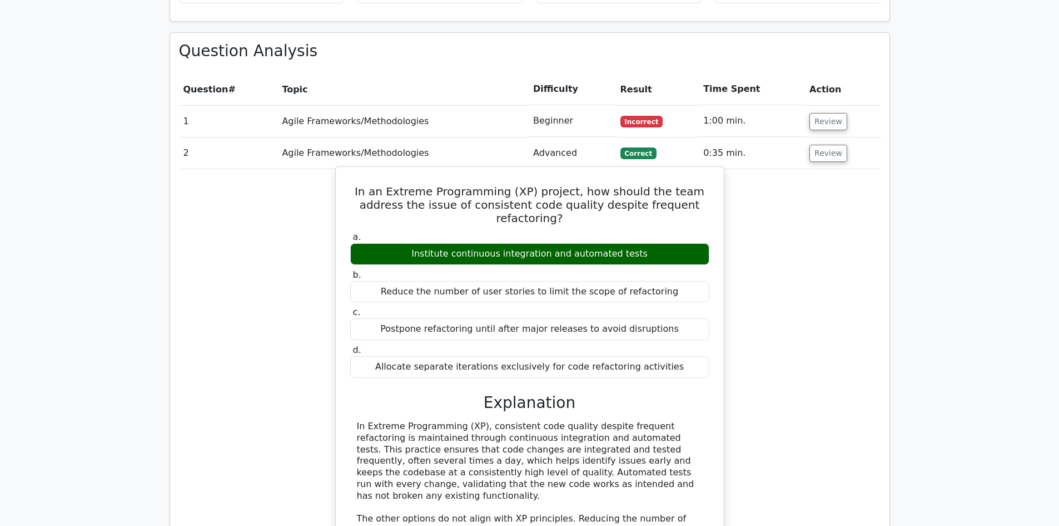
scroll to position [667, 0]
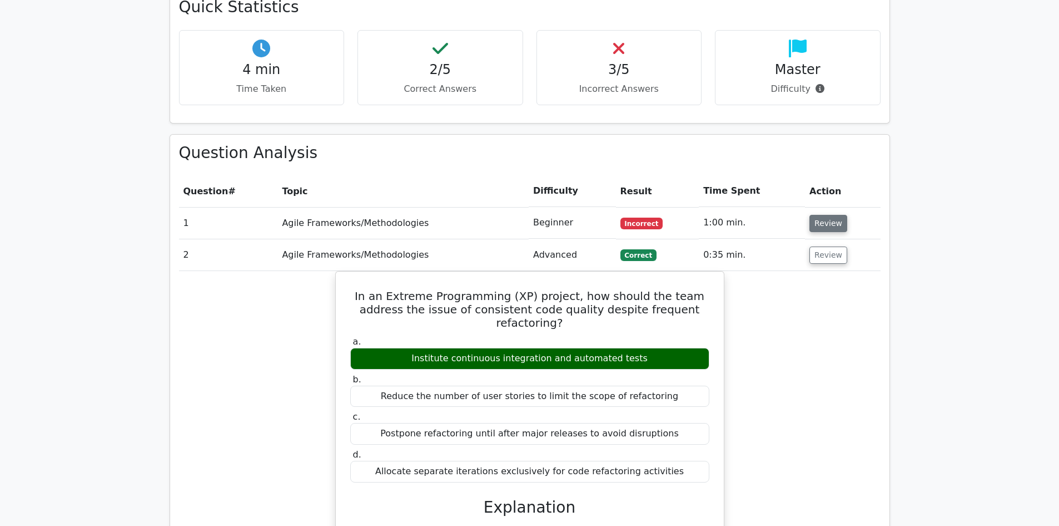
click at [831, 215] on button "Review" at bounding box center [829, 223] width 38 height 17
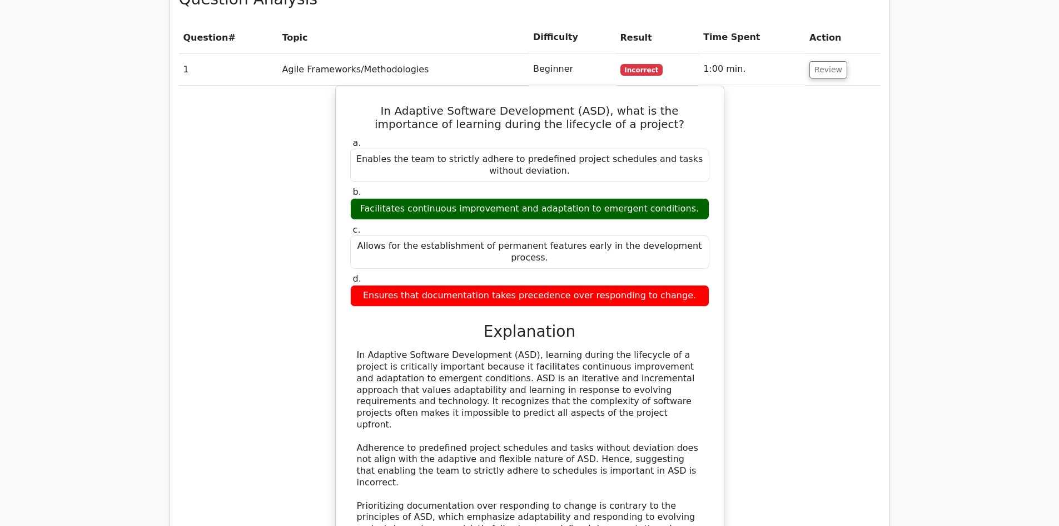
scroll to position [834, 0]
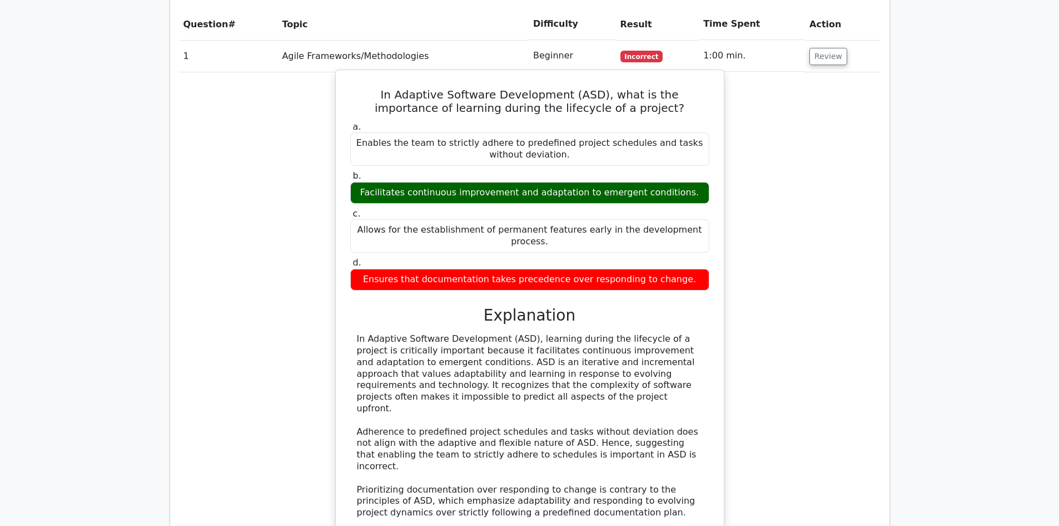
drag, startPoint x: 679, startPoint y: 229, endPoint x: 349, endPoint y: 45, distance: 377.4
click at [349, 75] on div "In Adaptive Software Development (ASD), what is the importance of learning duri…" at bounding box center [529, 340] width 379 height 531
copy div "In Adaptive Software Development (ASD), what is the importance of learning duri…"
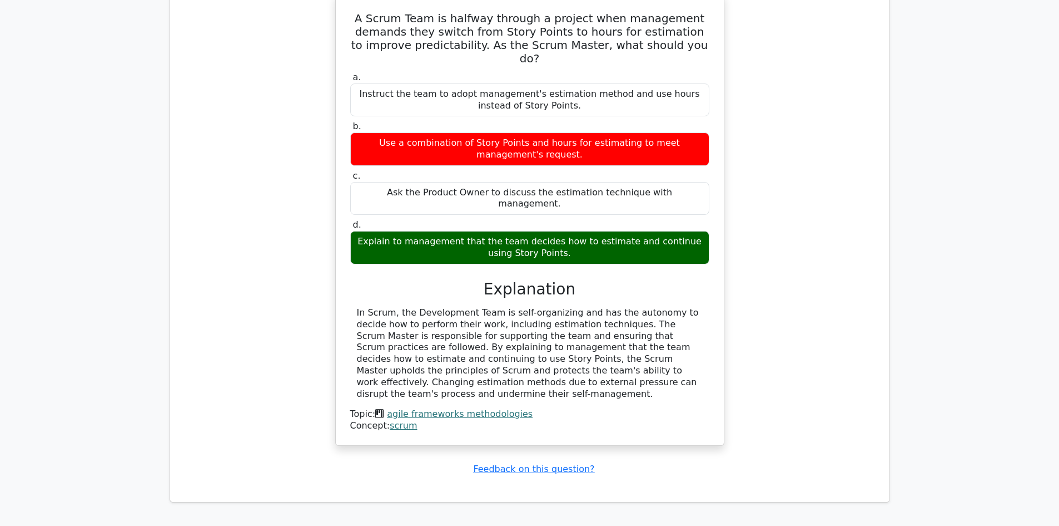
scroll to position [2892, 0]
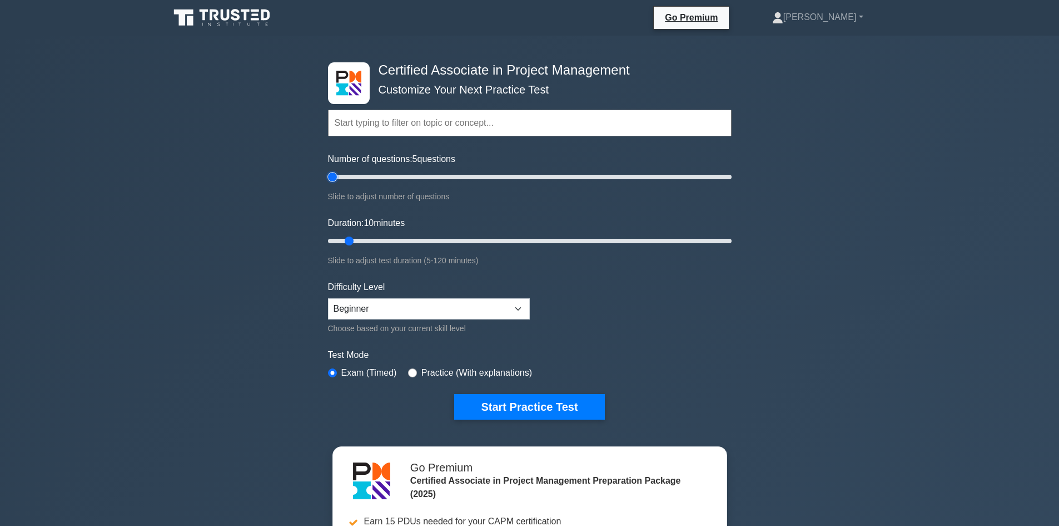
drag, startPoint x: 341, startPoint y: 180, endPoint x: 293, endPoint y: 190, distance: 48.9
type input "5"
click at [328, 179] on input "Number of questions: 5 questions" at bounding box center [530, 176] width 404 height 13
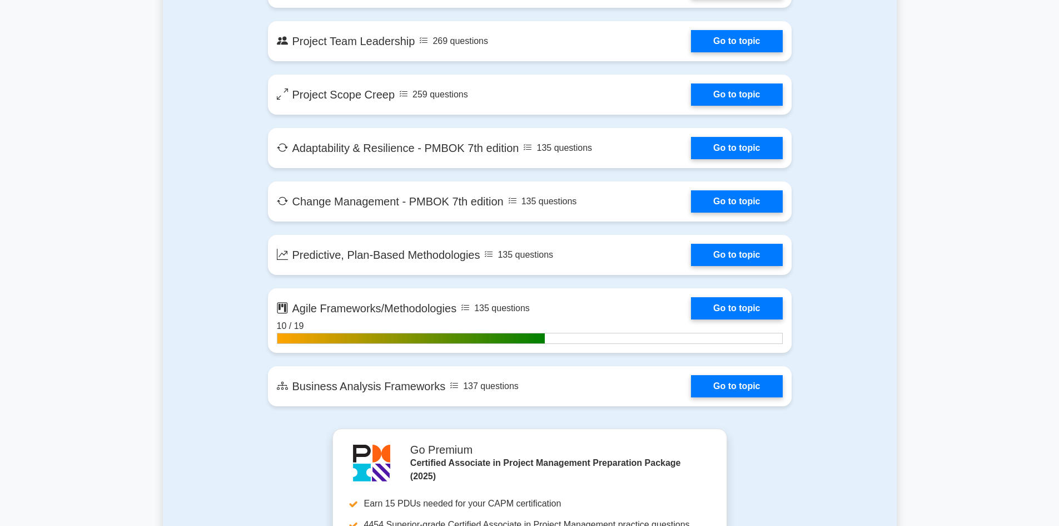
scroll to position [2614, 0]
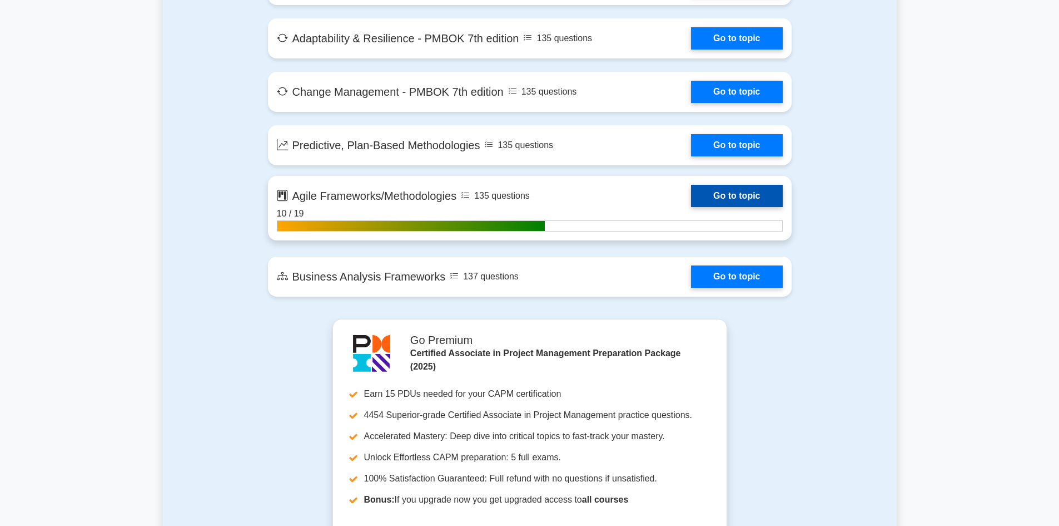
click at [691, 194] on link "Go to topic" at bounding box center [736, 196] width 91 height 22
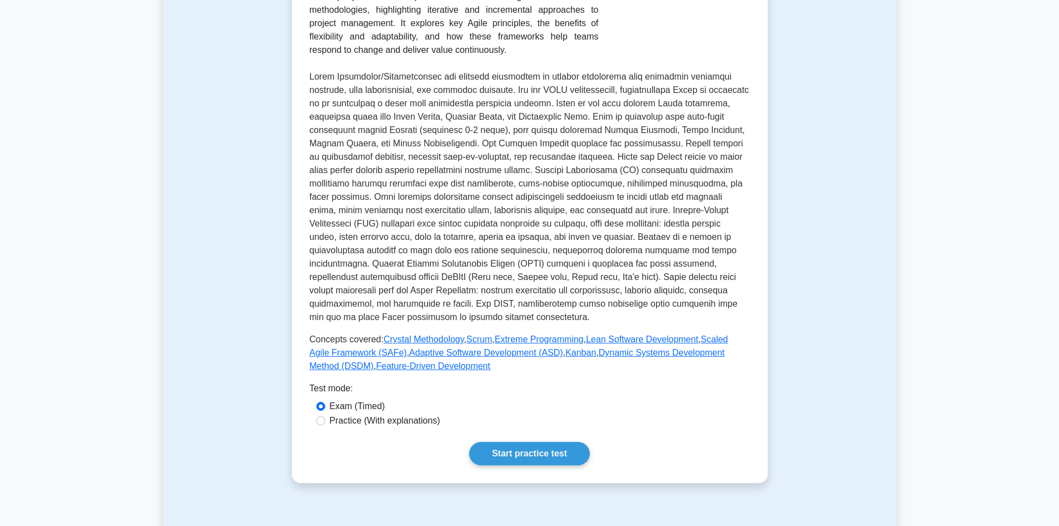
scroll to position [445, 0]
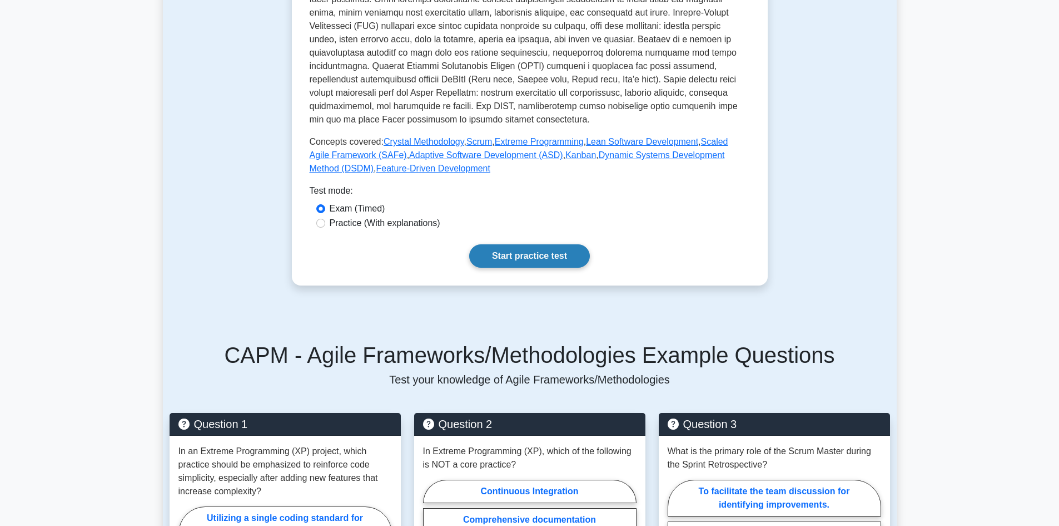
click at [526, 255] on link "Start practice test" at bounding box center [529, 255] width 121 height 23
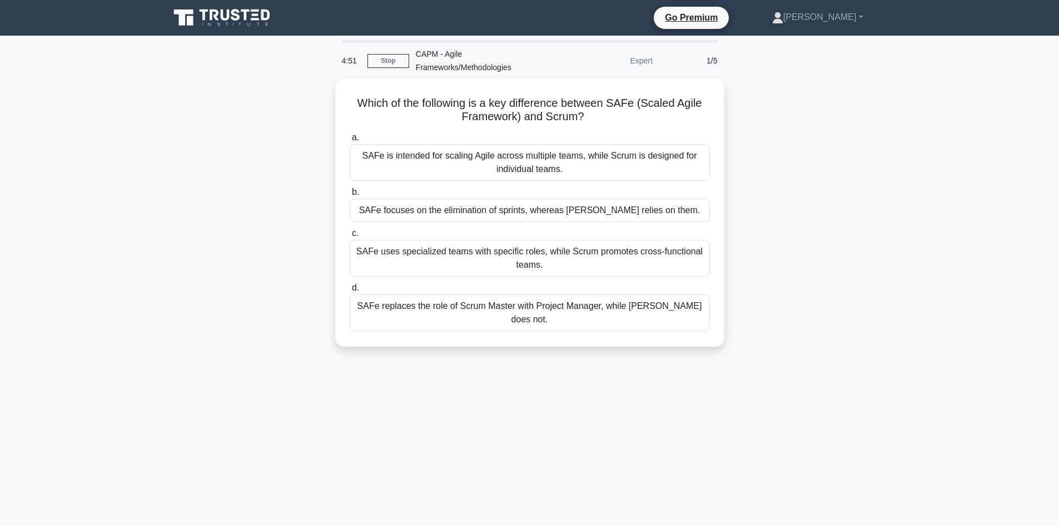
drag, startPoint x: 705, startPoint y: 303, endPoint x: 567, endPoint y: 388, distance: 162.1
click at [550, 344] on div "Which of the following is a key difference between SAFe (Scaled Agile Framework…" at bounding box center [530, 218] width 734 height 281
click at [719, 377] on div "4:49 Stop CAPM - Agile Frameworks/Methodologies Expert 1/5 Which of the followi…" at bounding box center [530, 318] width 734 height 556
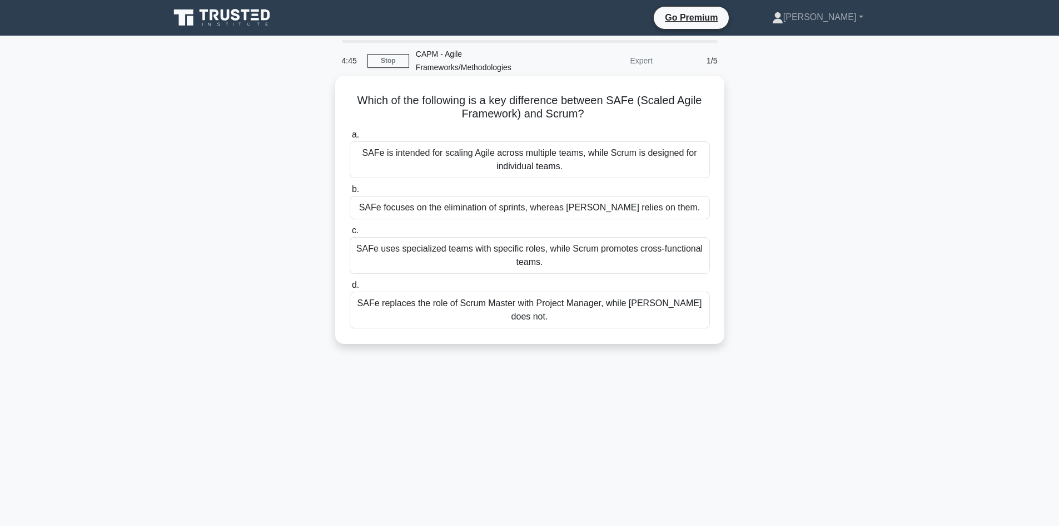
drag, startPoint x: 696, startPoint y: 305, endPoint x: 348, endPoint y: 96, distance: 405.7
click at [348, 96] on div "Which of the following is a key difference between SAFe (Scaled Agile Framework…" at bounding box center [530, 209] width 380 height 259
copy div "Which of the following is a key difference between SAFe (Scaled Agile Framework…"
click at [422, 250] on div "SAFe uses specialized teams with specific roles, while Scrum promotes cross-fun…" at bounding box center [530, 255] width 360 height 37
click at [350, 234] on input "c. SAFe uses specialized teams with specific roles, while Scrum promotes cross-…" at bounding box center [350, 230] width 0 height 7
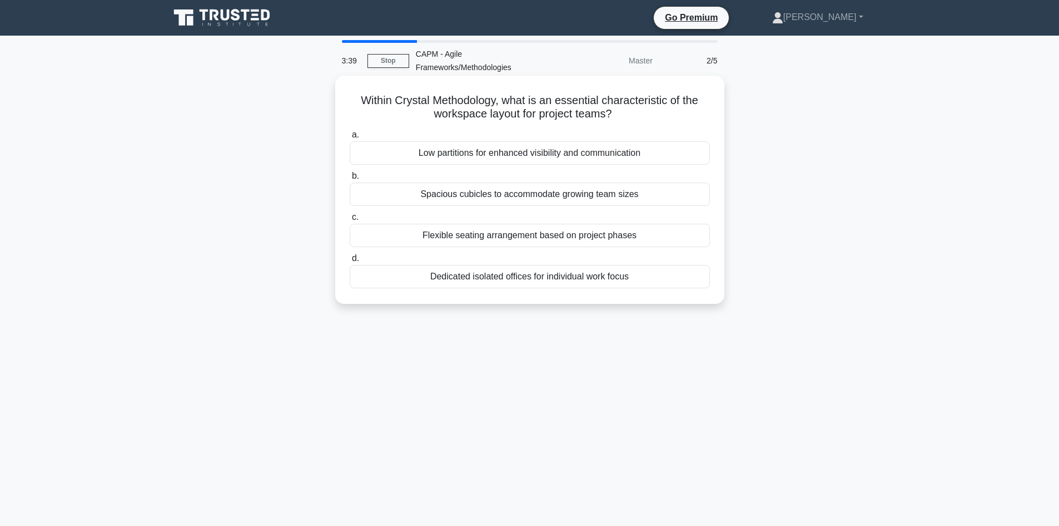
drag, startPoint x: 636, startPoint y: 276, endPoint x: 336, endPoint y: 89, distance: 353.5
click at [336, 89] on div "Within Crystal Methodology, what is an essential characteristic of the workspac…" at bounding box center [529, 190] width 389 height 228
copy div "Within Crystal Methodology, what is an essential characteristic of the workspac…"
click at [463, 195] on div "Spacious cubicles to accommodate growing team sizes" at bounding box center [530, 193] width 360 height 23
click at [350, 180] on input "b. Spacious cubicles to accommodate growing team sizes" at bounding box center [350, 175] width 0 height 7
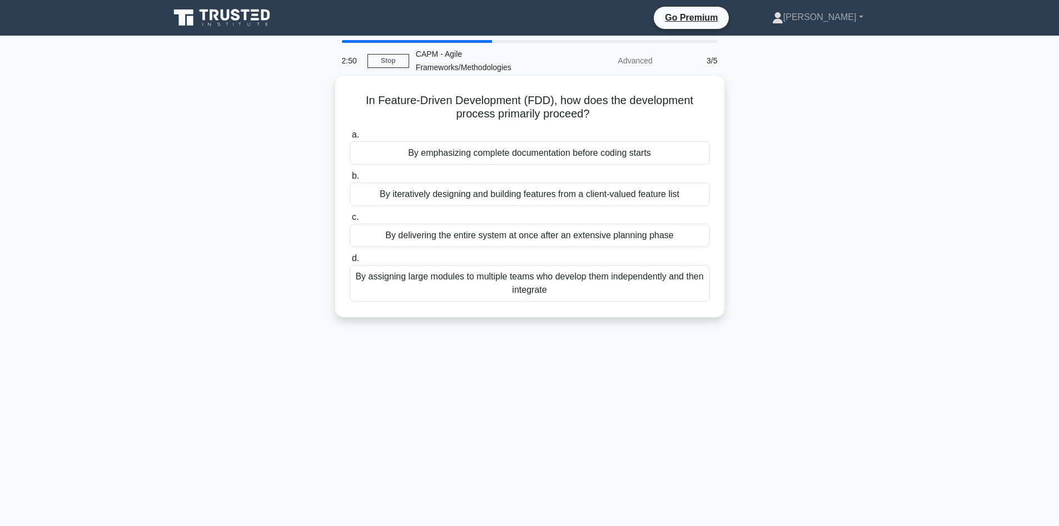
drag, startPoint x: 570, startPoint y: 289, endPoint x: 350, endPoint y: 100, distance: 289.4
click at [350, 100] on div "In Feature-Driven Development (FDD), how does the development process primarily…" at bounding box center [530, 196] width 380 height 232
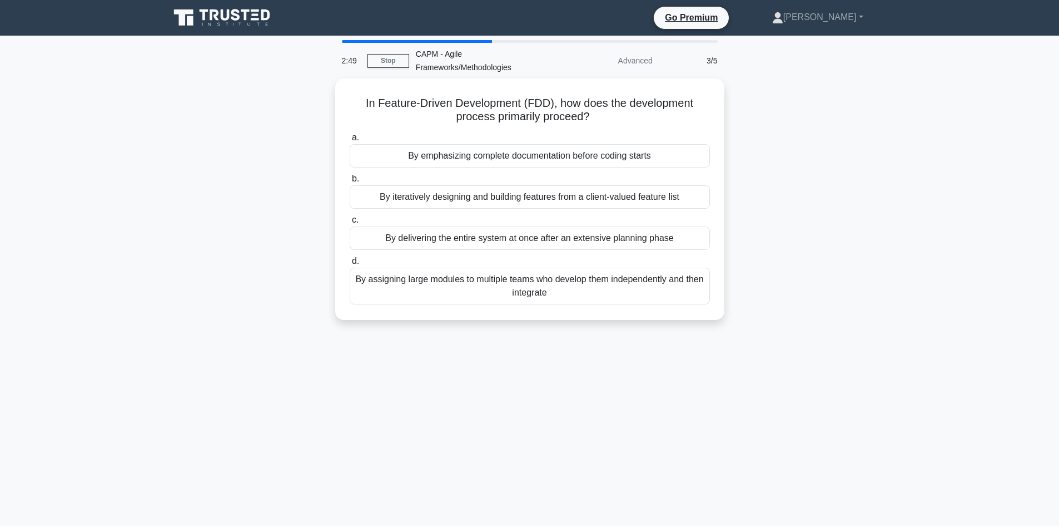
copy div "In Feature-Driven Development (FDD), how does the development process primarily…"
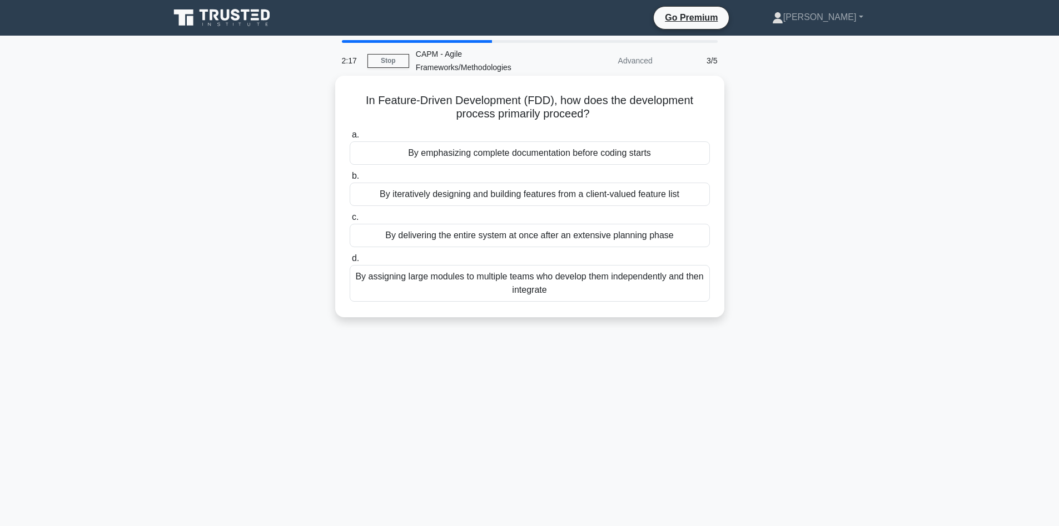
click at [462, 159] on div "By emphasizing complete documentation before coding starts" at bounding box center [530, 152] width 360 height 23
click at [350, 138] on input "a. By emphasizing complete documentation before coding starts" at bounding box center [350, 134] width 0 height 7
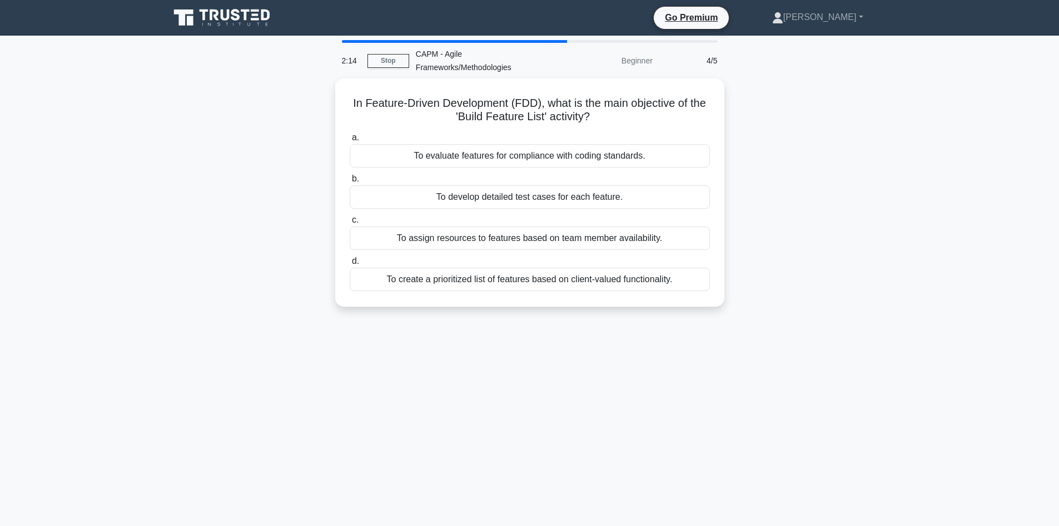
drag, startPoint x: 677, startPoint y: 279, endPoint x: 331, endPoint y: 92, distance: 393.7
click at [331, 92] on div "In Feature-Driven Development (FDD), what is the main objective of the 'Build F…" at bounding box center [530, 198] width 734 height 241
copy div "In Feature-Driven Development (FDD), what is the main objective of the 'Build F…"
click at [479, 277] on div "To create a prioritized list of features based on client-valued functionality." at bounding box center [530, 276] width 360 height 23
click at [350, 262] on input "d. To create a prioritized list of features based on client-valued functionalit…" at bounding box center [350, 258] width 0 height 7
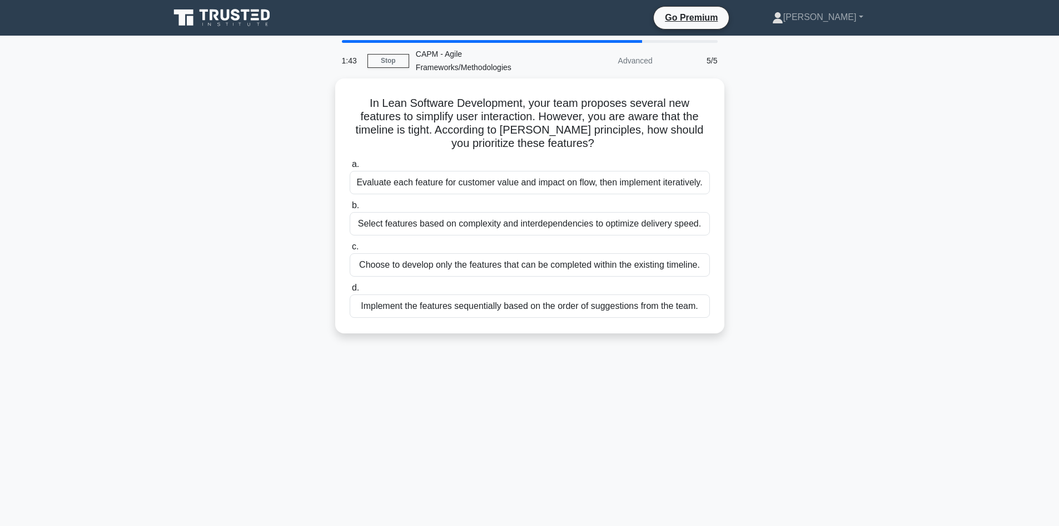
drag, startPoint x: 702, startPoint y: 303, endPoint x: 321, endPoint y: 98, distance: 432.2
click at [321, 98] on div "In Lean Software Development, your team proposes several new features to simpli…" at bounding box center [530, 212] width 734 height 268
copy div "In Lean Software Development, your team proposes several new features to simpli…"
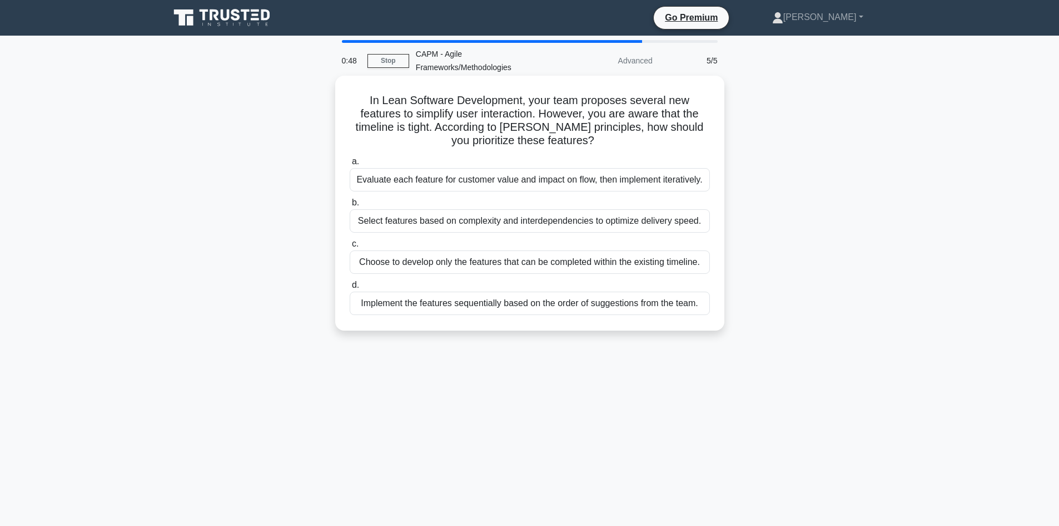
click at [458, 269] on div "Choose to develop only the features that can be completed within the existing t…" at bounding box center [530, 261] width 360 height 23
click at [350, 247] on input "c. Choose to develop only the features that can be completed within the existin…" at bounding box center [350, 243] width 0 height 7
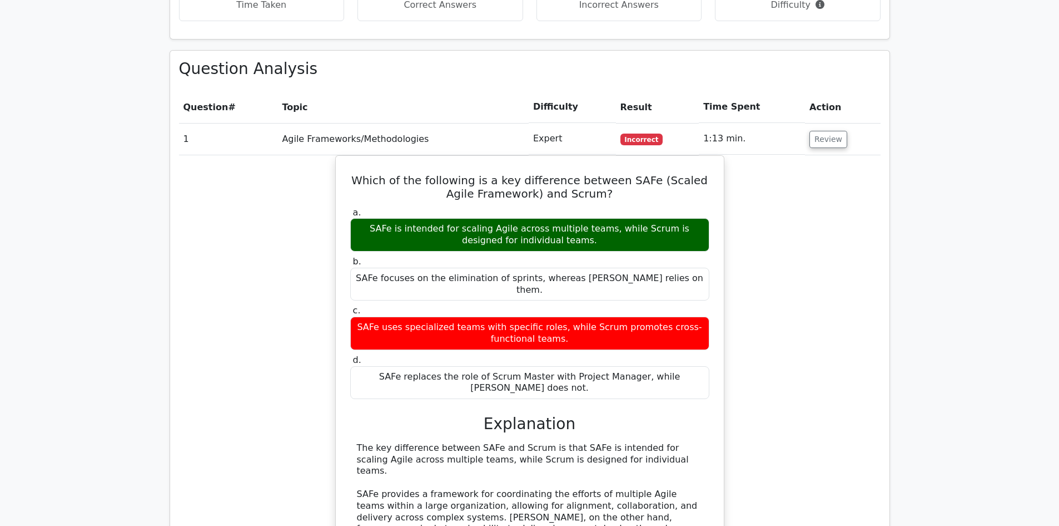
scroll to position [779, 0]
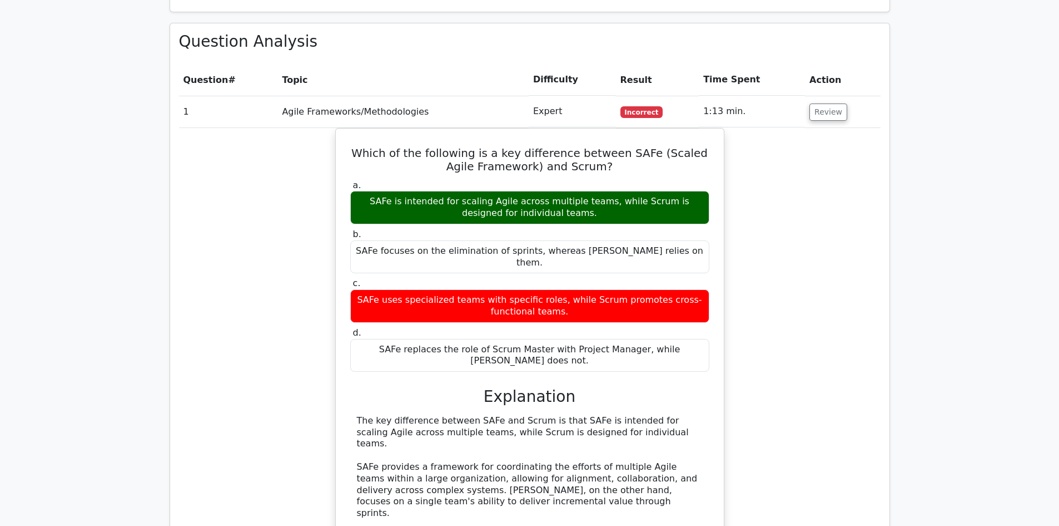
drag, startPoint x: 694, startPoint y: 291, endPoint x: 323, endPoint y: 103, distance: 415.9
click at [323, 128] on div "Which of the following is a key difference between SAFe (Scaled Agile Framework…" at bounding box center [530, 388] width 702 height 520
copy div "Which of the following is a key difference between SAFe (Scaled Agile Framework…"
click at [833, 103] on button "Review" at bounding box center [829, 111] width 38 height 17
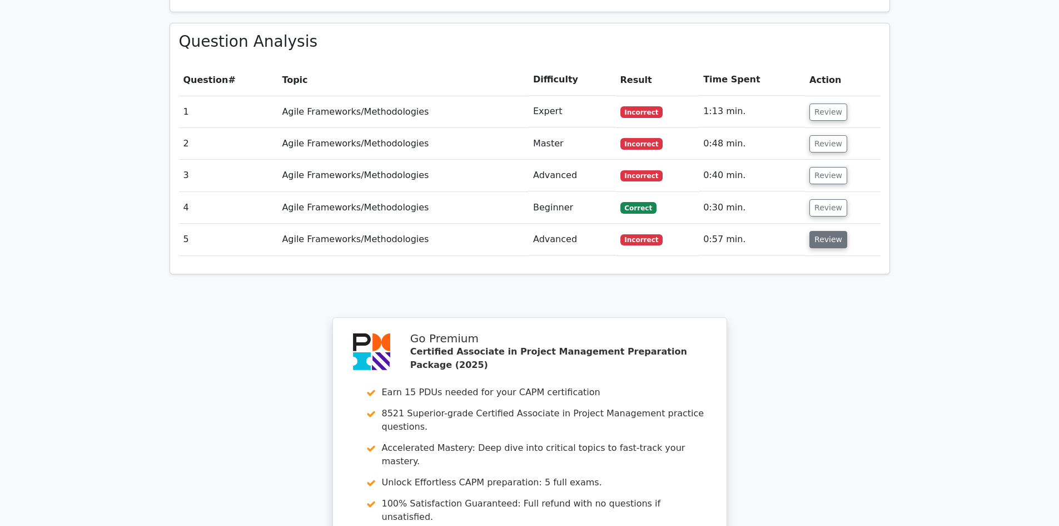
click at [817, 231] on button "Review" at bounding box center [829, 239] width 38 height 17
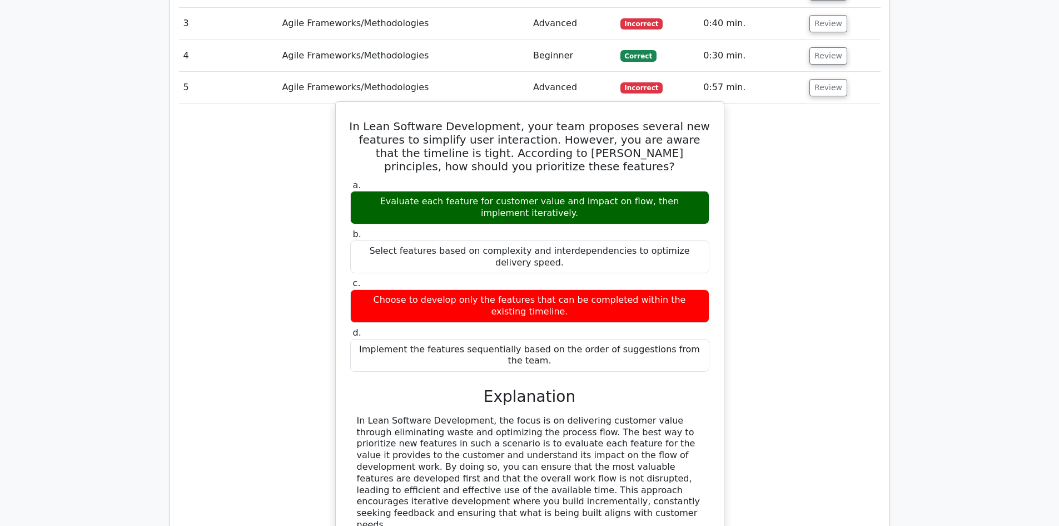
scroll to position [945, 0]
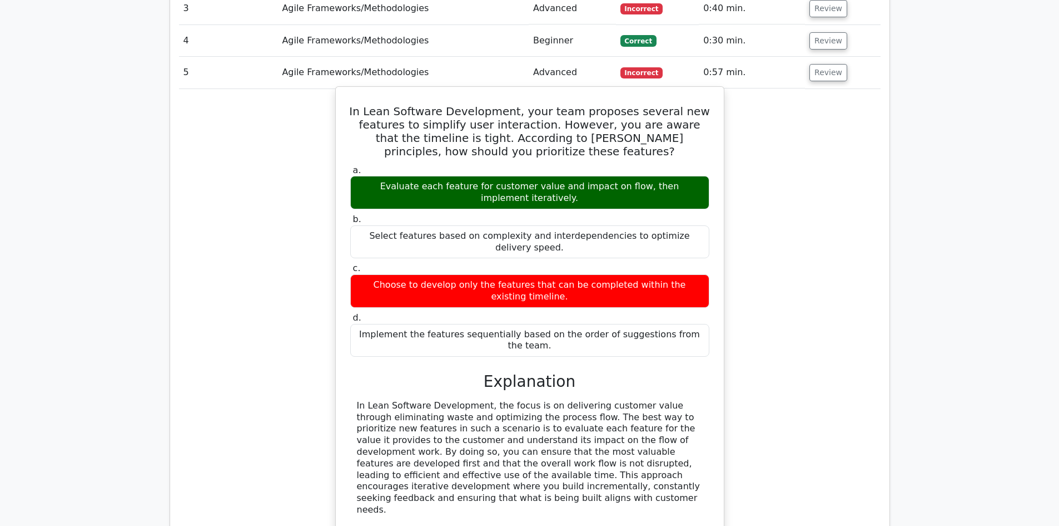
drag, startPoint x: 697, startPoint y: 283, endPoint x: 337, endPoint y: 67, distance: 419.6
click at [337, 86] on div "In Lean Software Development, your team proposes several new features to simpli…" at bounding box center [529, 387] width 389 height 602
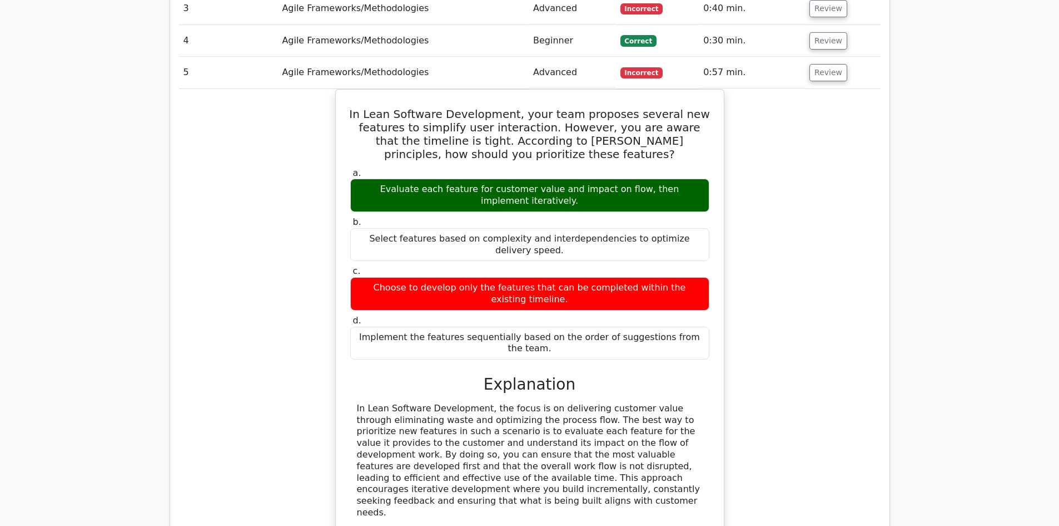
copy div "In Lean Software Development, your team proposes several new features to simpli…"
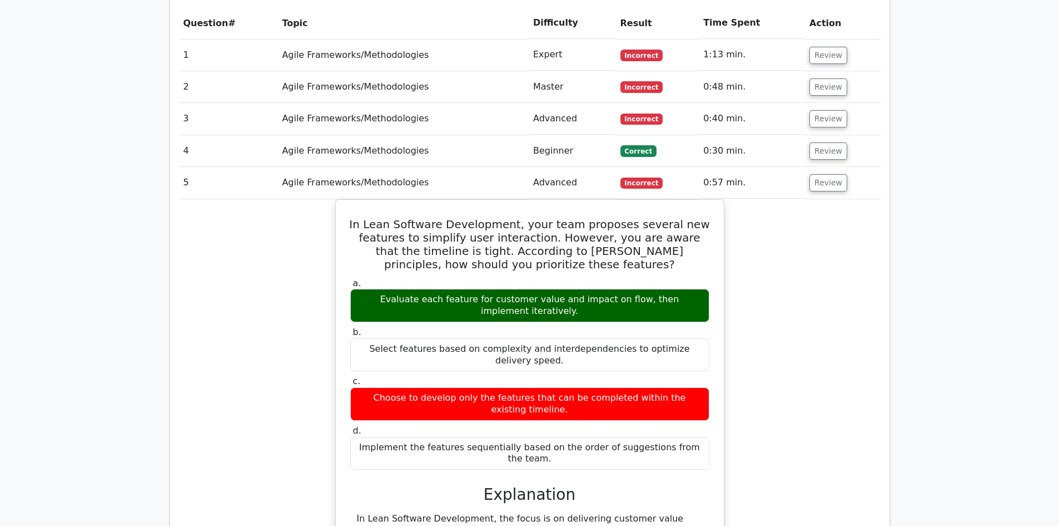
scroll to position [834, 0]
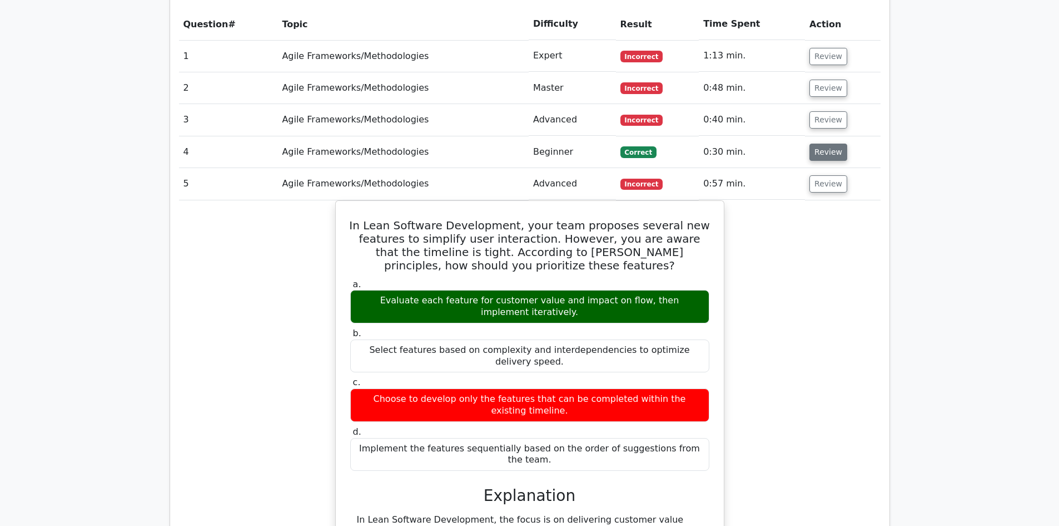
click at [832, 143] on button "Review" at bounding box center [829, 151] width 38 height 17
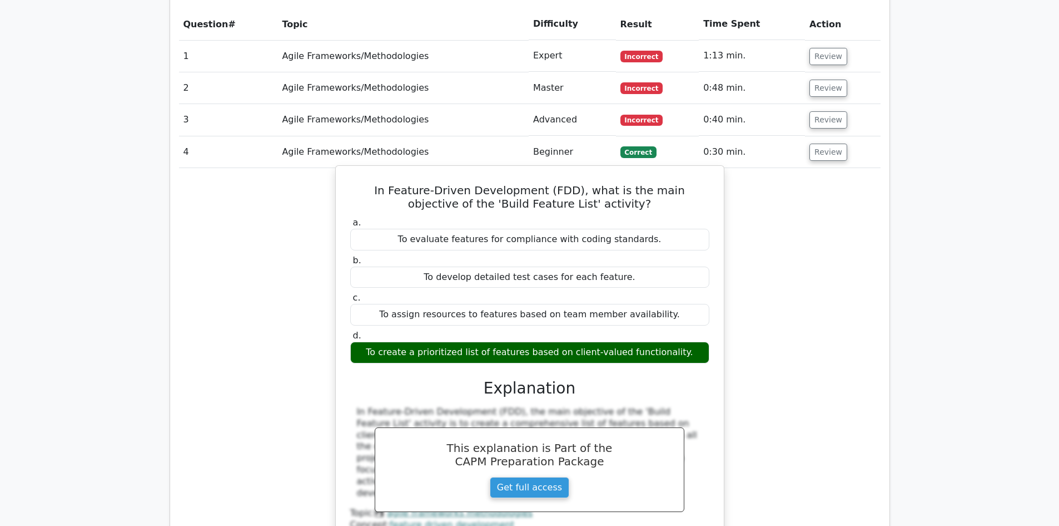
drag, startPoint x: 675, startPoint y: 308, endPoint x: 347, endPoint y: 146, distance: 365.4
click at [347, 170] on div "In Feature-Driven Development (FDD), what is the main objective of the 'Build F…" at bounding box center [529, 370] width 379 height 400
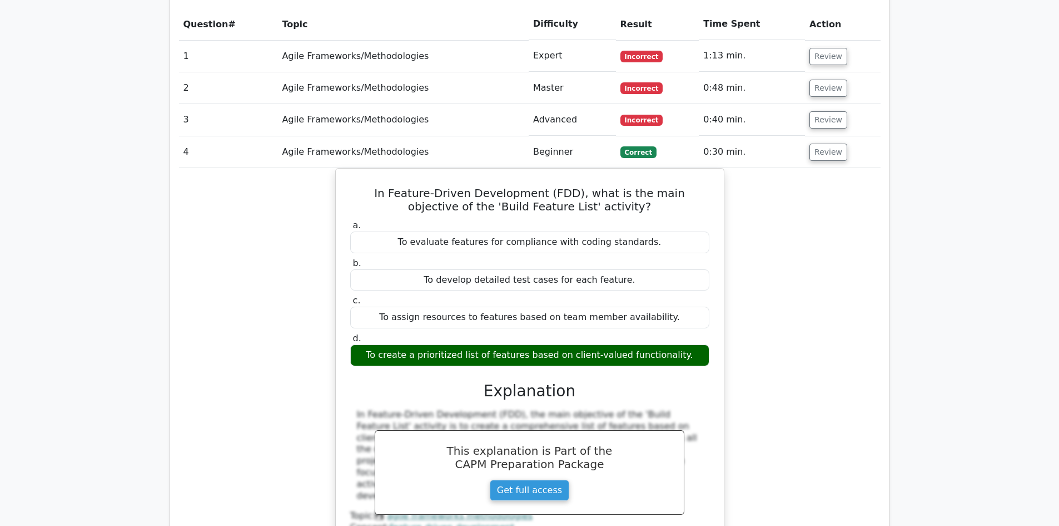
copy div "In Feature-Driven Development (FDD), what is the main objective of the 'Build F…"
click at [823, 111] on button "Review" at bounding box center [829, 119] width 38 height 17
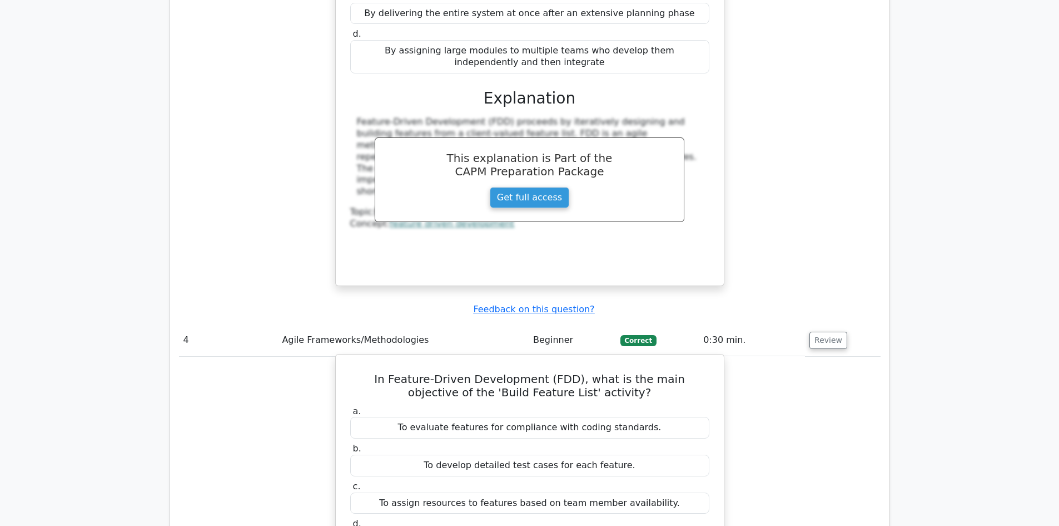
scroll to position [1168, 0]
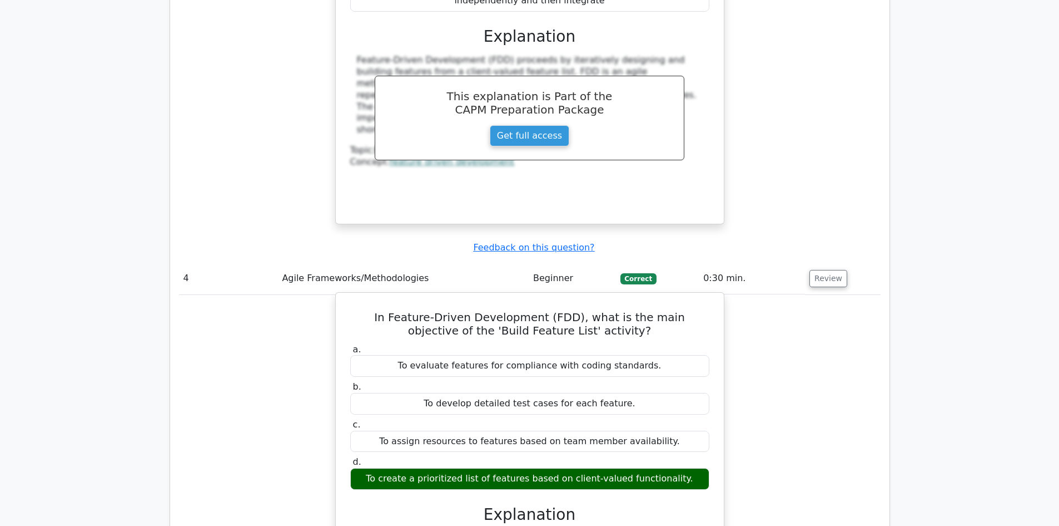
drag, startPoint x: 681, startPoint y: 438, endPoint x: 353, endPoint y: 260, distance: 373.8
click at [353, 297] on div "In Feature-Driven Development (FDD), what is the main objective of the 'Build F…" at bounding box center [529, 497] width 379 height 400
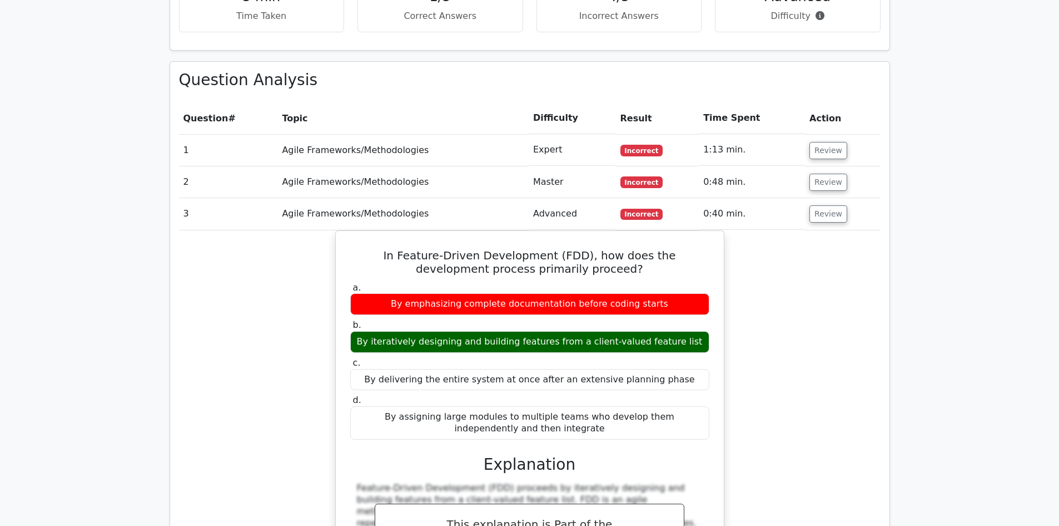
scroll to position [723, 0]
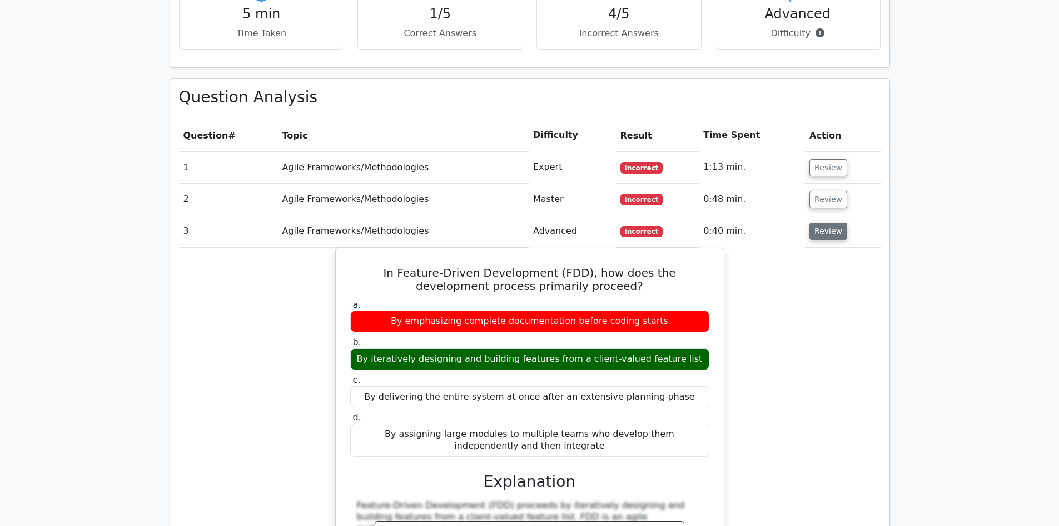
click at [821, 222] on button "Review" at bounding box center [829, 230] width 38 height 17
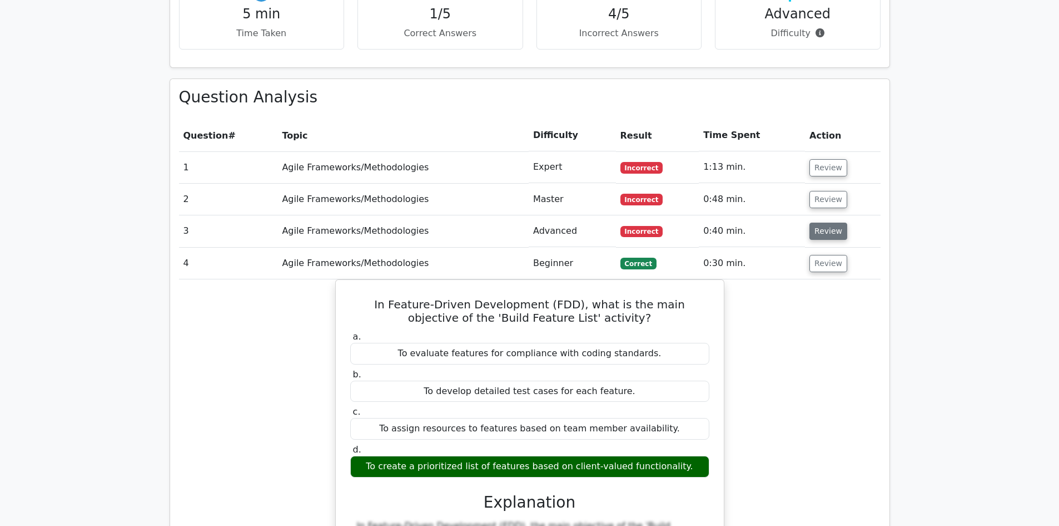
click at [821, 222] on button "Review" at bounding box center [829, 230] width 38 height 17
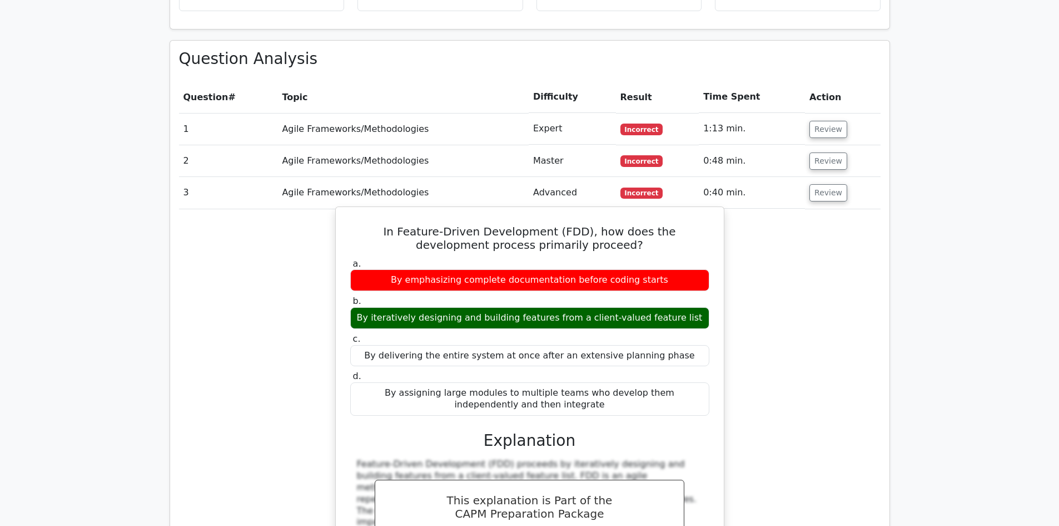
scroll to position [779, 0]
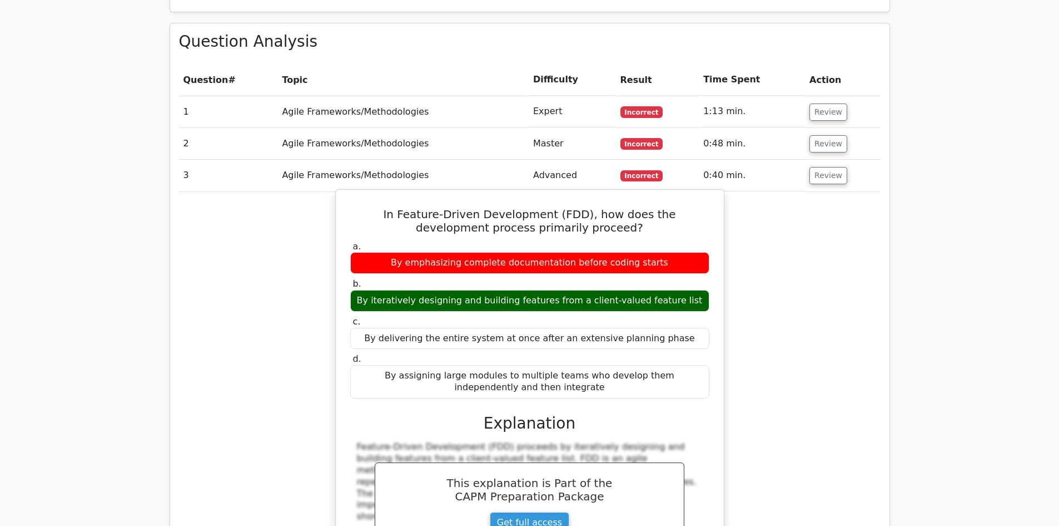
drag, startPoint x: 573, startPoint y: 348, endPoint x: 344, endPoint y: 178, distance: 285.1
click at [344, 194] on div "In Feature-Driven Development (FDD), how does the development process primarily…" at bounding box center [529, 400] width 379 height 412
copy div "In Feature-Driven Development (FDD), how does the development process primarily…"
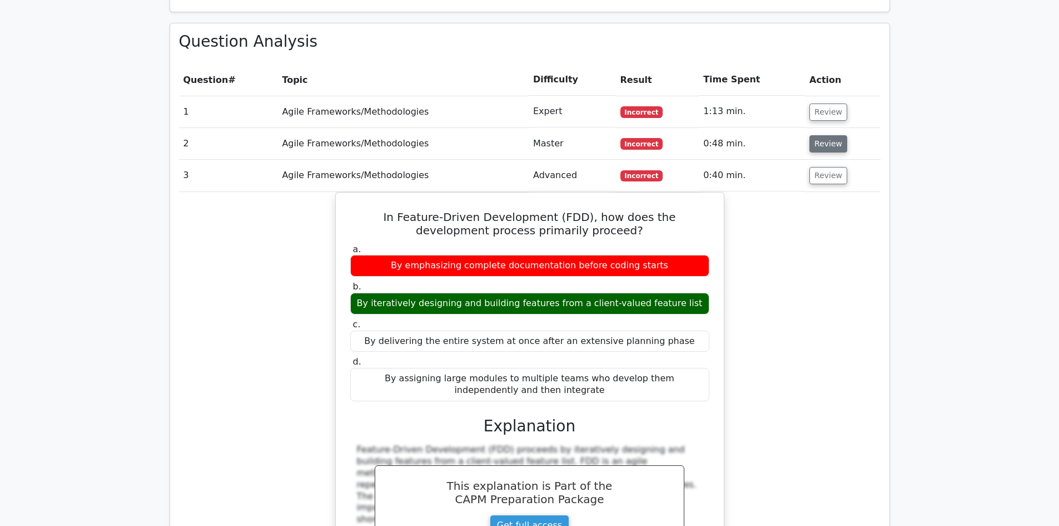
click at [827, 135] on button "Review" at bounding box center [829, 143] width 38 height 17
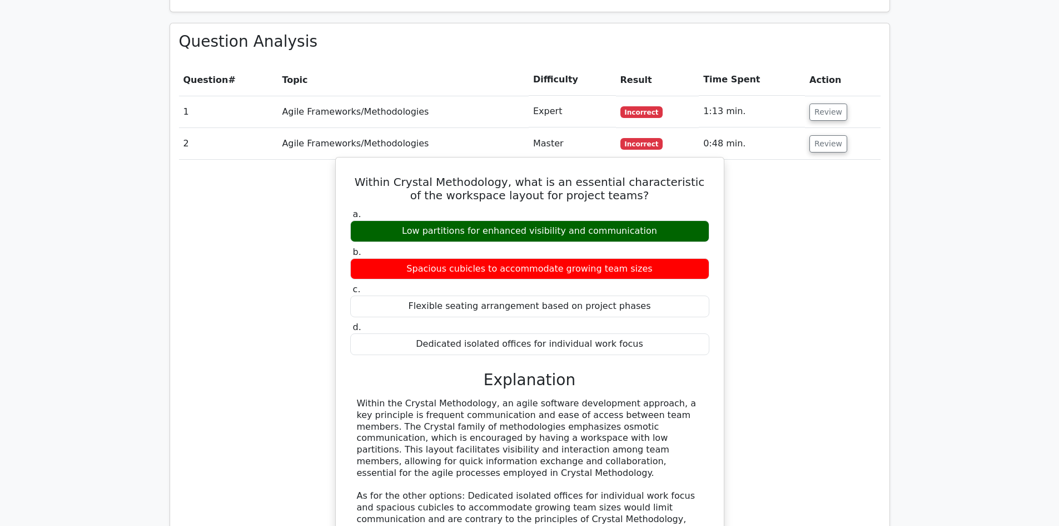
drag, startPoint x: 638, startPoint y: 309, endPoint x: 351, endPoint y: 133, distance: 336.2
click at [351, 162] on div "Within Crystal Methodology, what is an essential characteristic of the workspac…" at bounding box center [529, 404] width 379 height 485
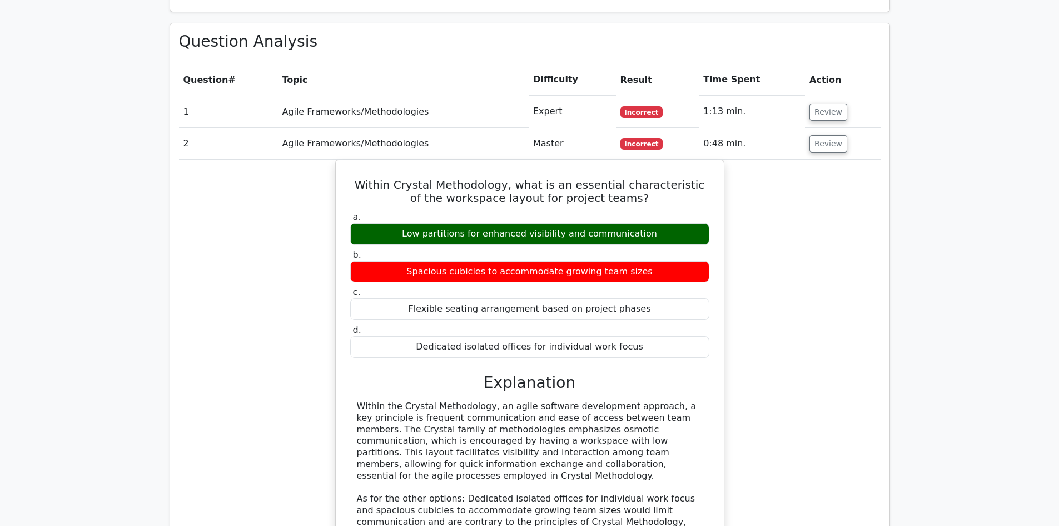
copy div "Within Crystal Methodology, what is an essential characteristic of the workspac…"
click at [812, 103] on button "Review" at bounding box center [829, 111] width 38 height 17
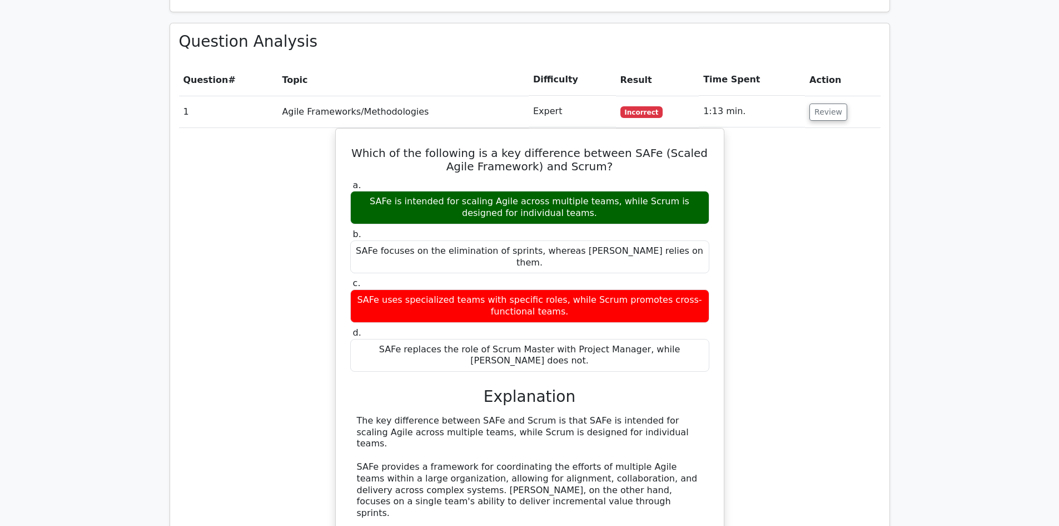
drag, startPoint x: 700, startPoint y: 295, endPoint x: 319, endPoint y: 100, distance: 428.1
click at [319, 128] on div "Which of the following is a key difference between SAFe (Scaled Agile Framework…" at bounding box center [530, 388] width 702 height 520
copy div "Which of the following is a key difference between SAFe (Scaled Agile Framework…"
